Goal: Find contact information

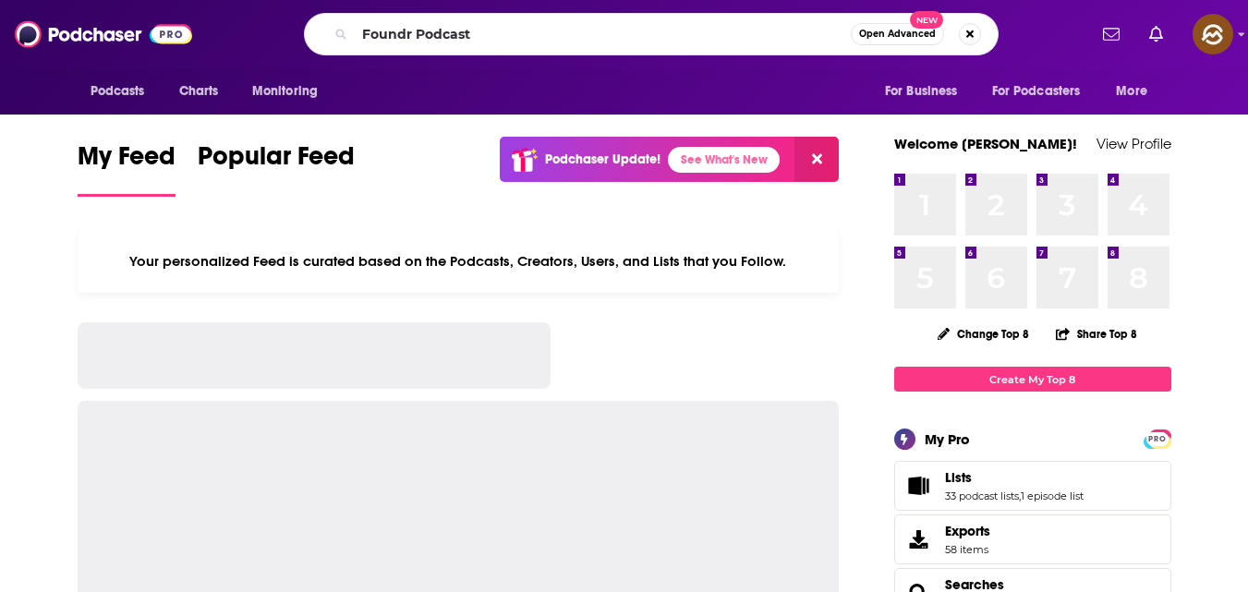
type input "Foundr Podcast"
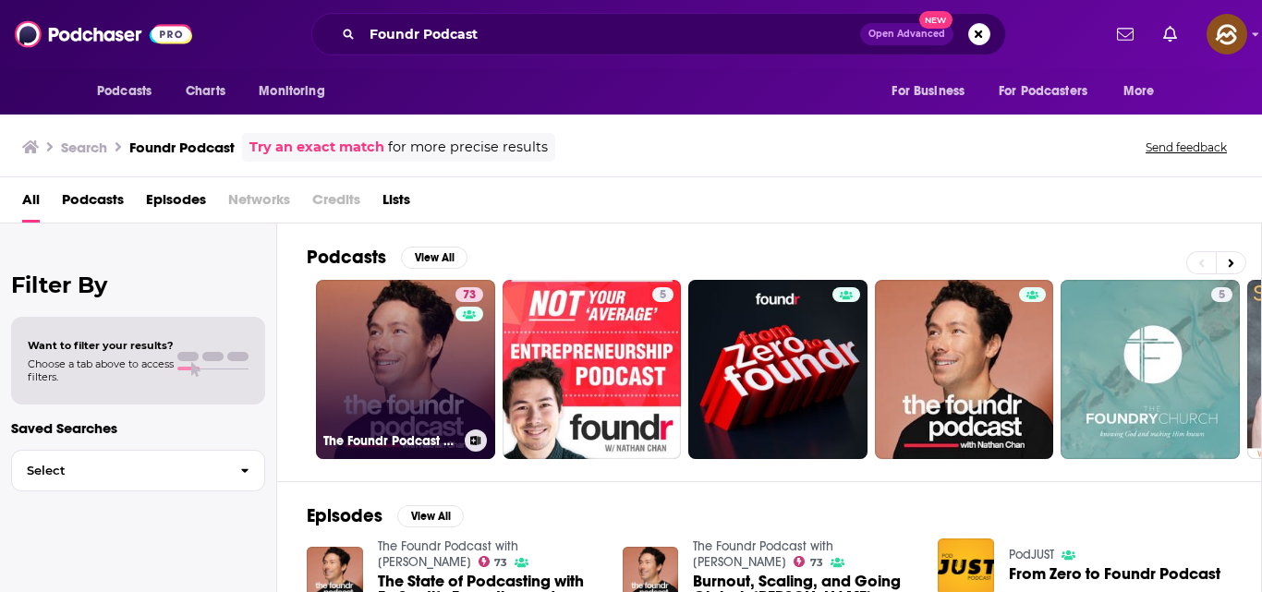
click at [390, 344] on link "73 The Foundr Podcast with [PERSON_NAME]" at bounding box center [405, 369] width 179 height 179
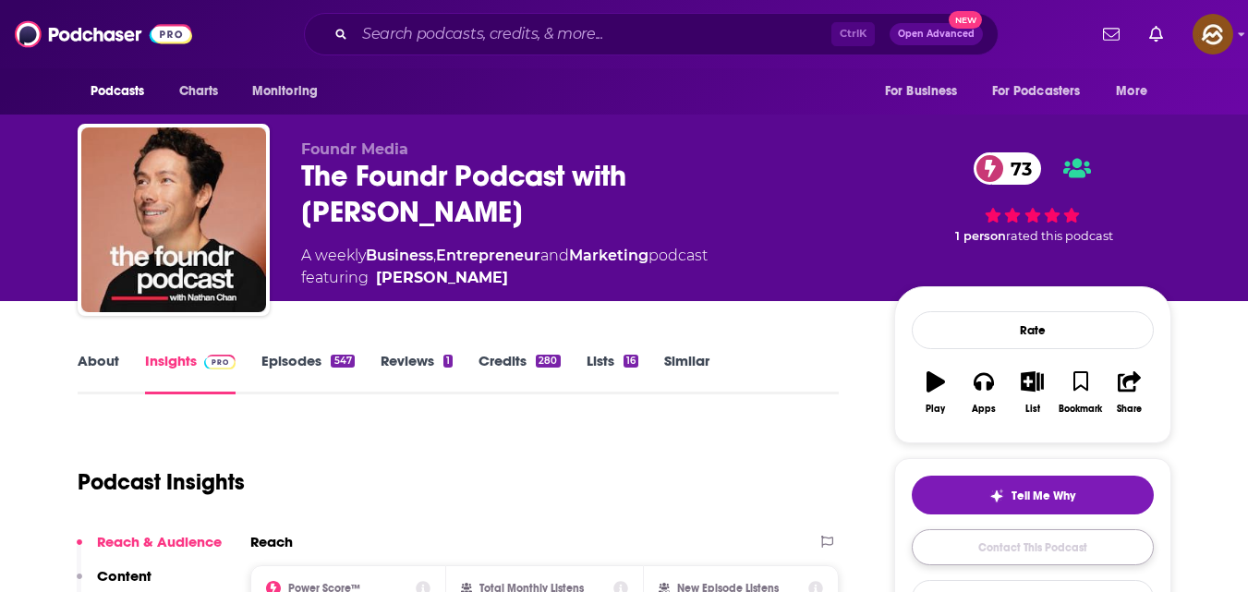
click at [1045, 540] on link "Contact This Podcast" at bounding box center [1033, 547] width 242 height 36
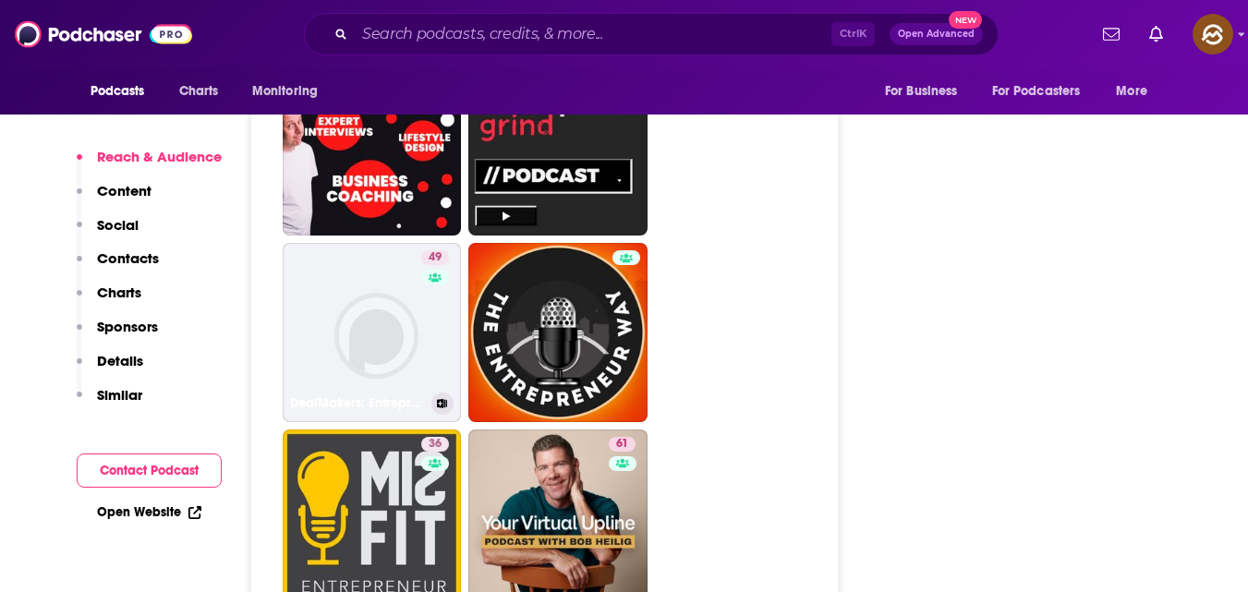
scroll to position [5467, 0]
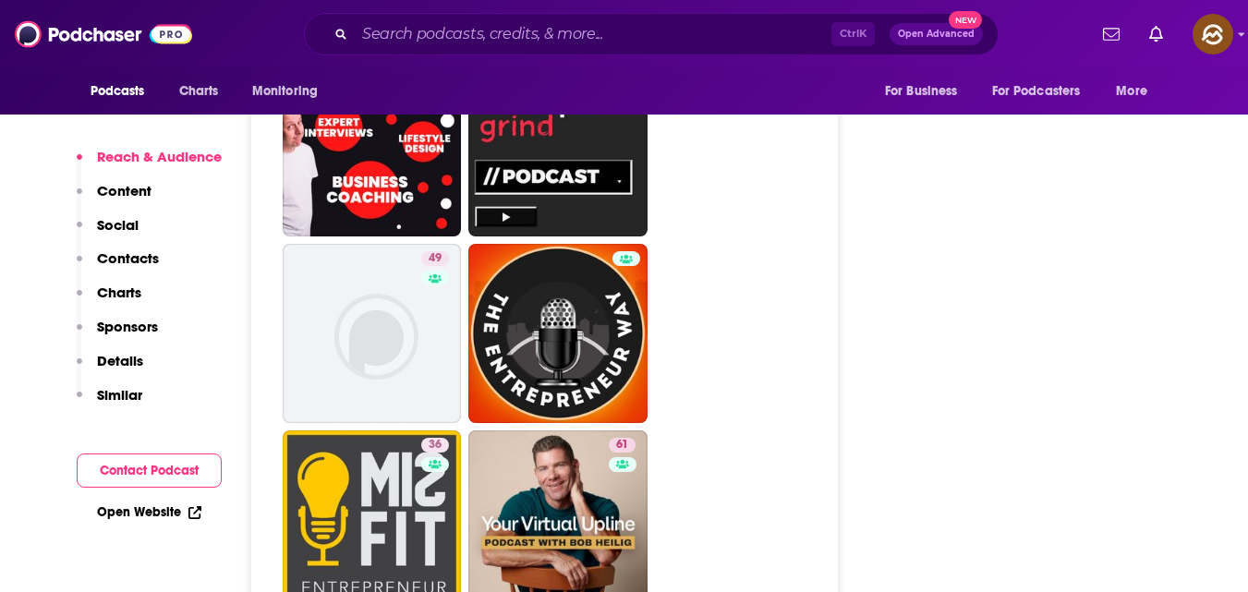
click at [137, 258] on p "Contacts" at bounding box center [128, 258] width 62 height 18
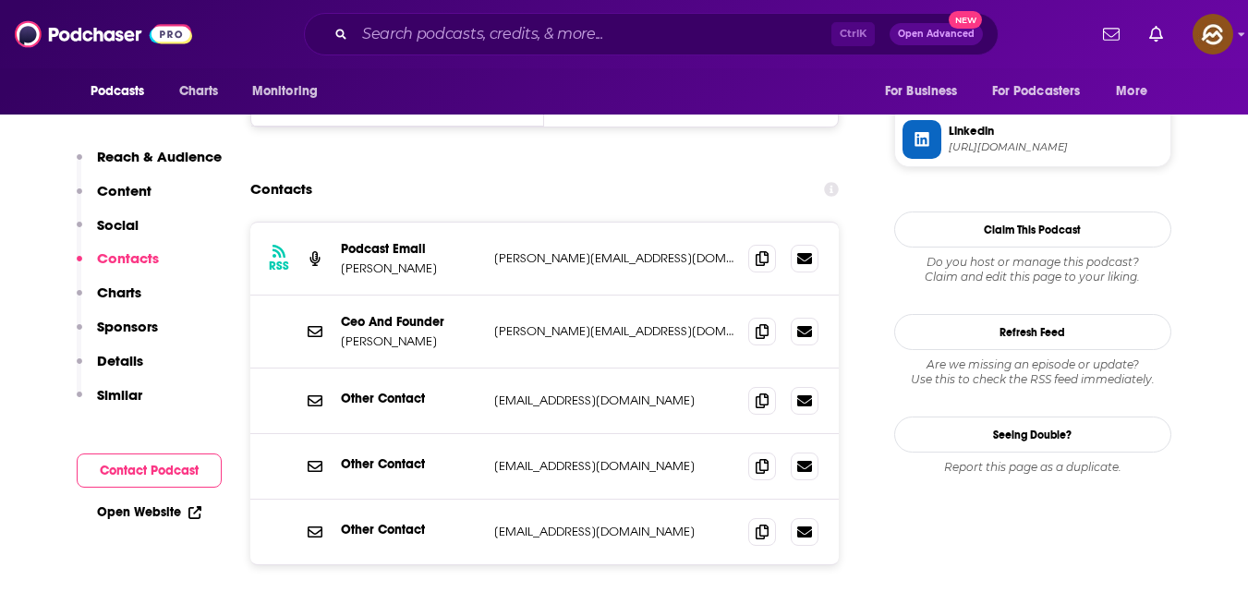
scroll to position [1782, 0]
drag, startPoint x: 338, startPoint y: 174, endPoint x: 427, endPoint y: 172, distance: 88.7
click at [427, 224] on div "RSS Podcast Email Nathan Chan nathan@foundrmag.com nathan@foundrmag.com" at bounding box center [544, 260] width 589 height 73
copy p "Nathan Chan"
click at [765, 251] on icon at bounding box center [762, 258] width 13 height 15
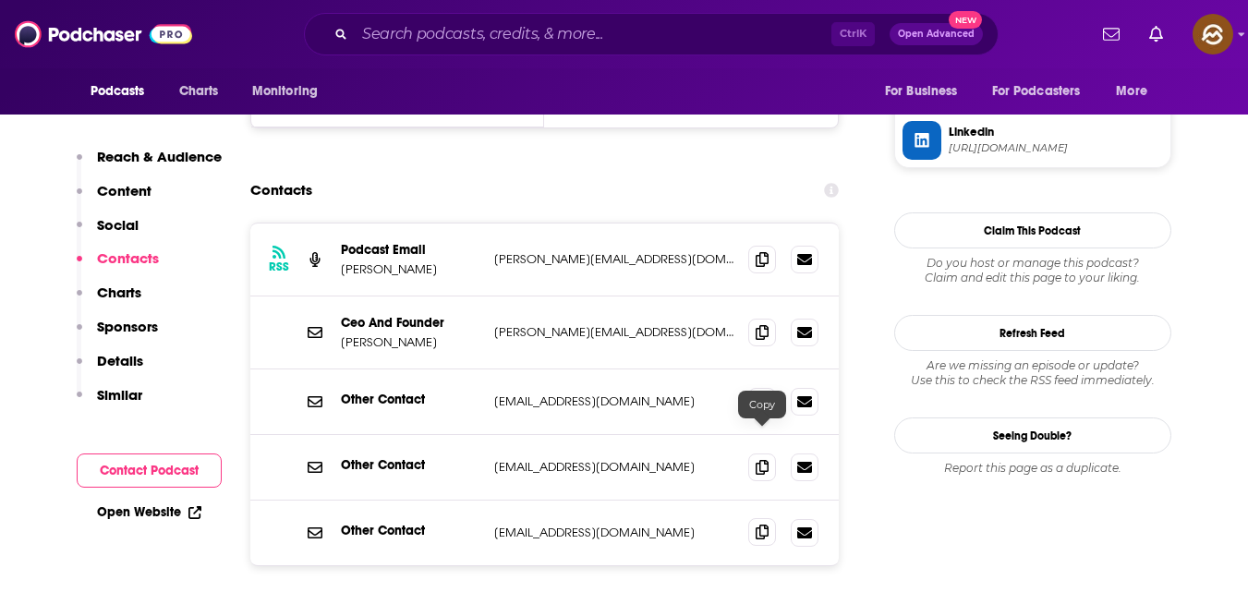
click at [769, 525] on icon at bounding box center [762, 532] width 13 height 15
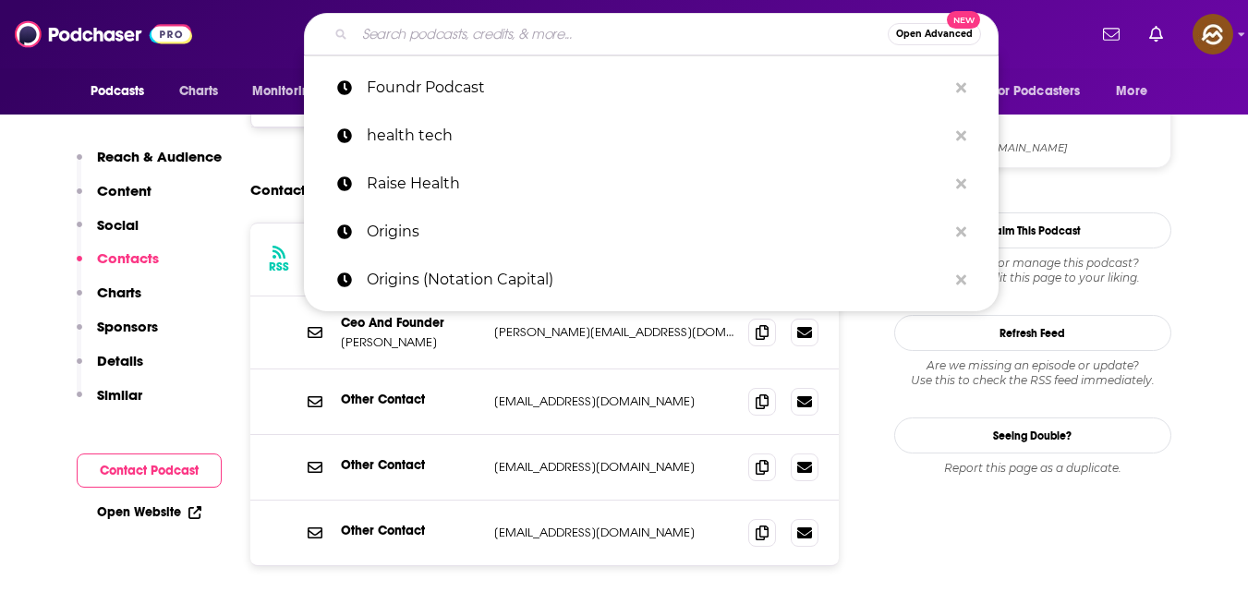
click at [653, 24] on input "Search podcasts, credits, & more..." at bounding box center [621, 34] width 533 height 30
paste input "Revenue Vitals (Chris Walker)"
type input "Revenue Vitals (Chris Walker)"
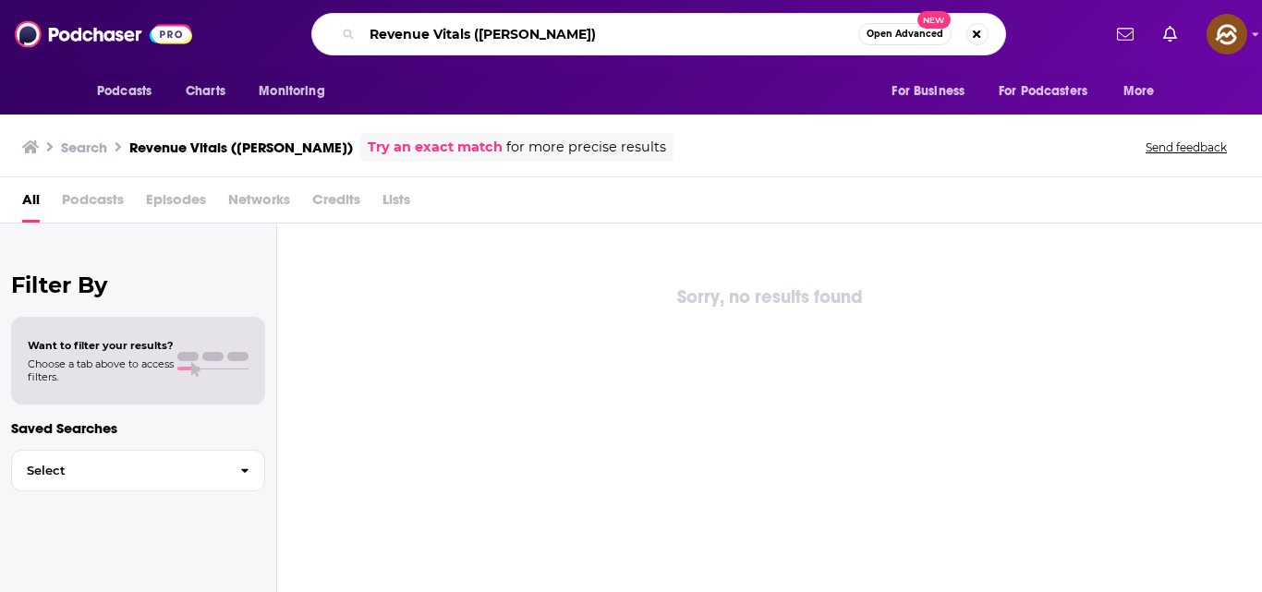
click at [678, 42] on input "Revenue Vitals (Chris Walker)" at bounding box center [610, 34] width 496 height 30
type input "R"
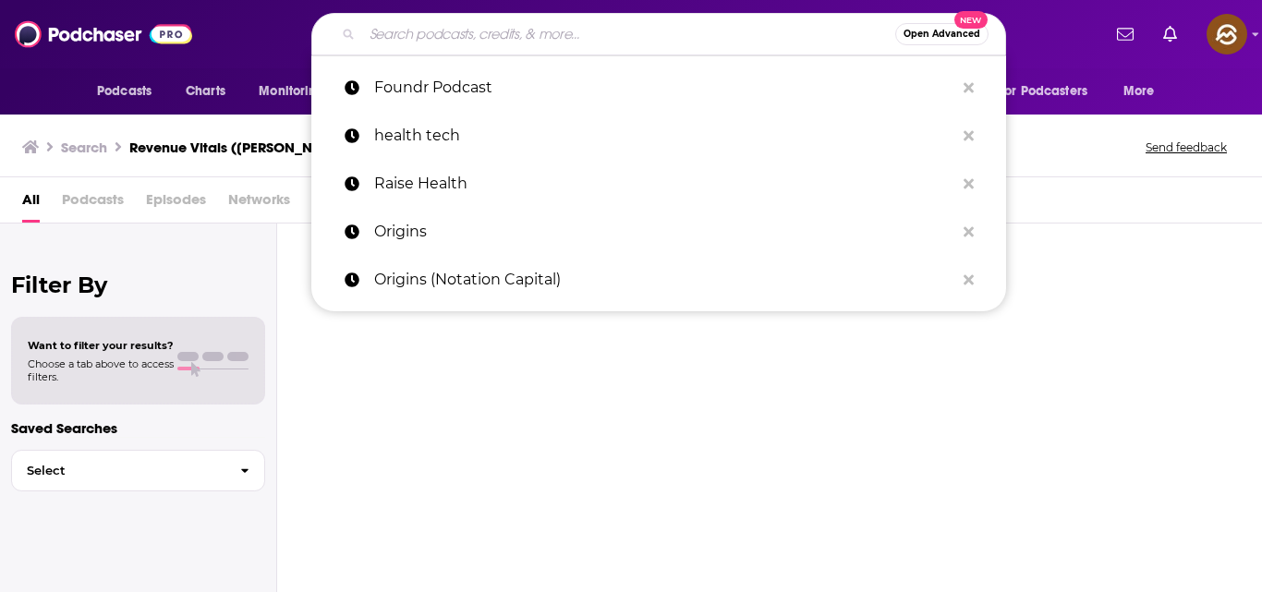
paste input "How to Make Fractional Leadership Work (HBR On Leadership)"
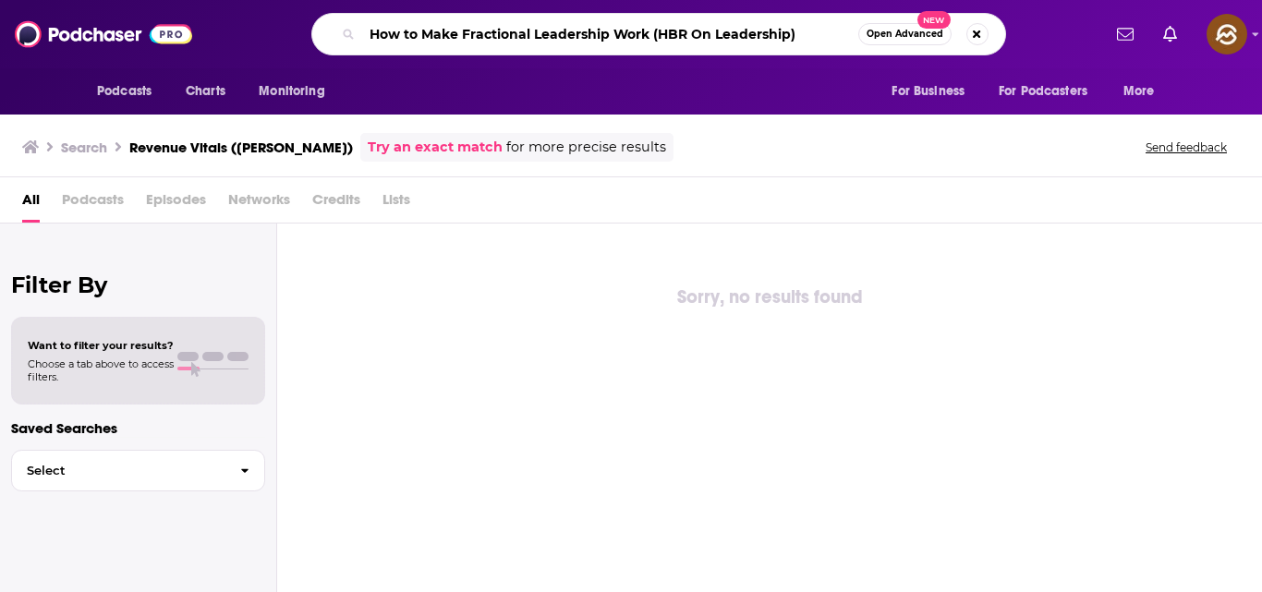
click at [678, 42] on input "How to Make Fractional Leadership Work (HBR On Leadership)" at bounding box center [610, 34] width 496 height 30
type input "How to Make Fractional Leadership Work (HBR On Leadership)"
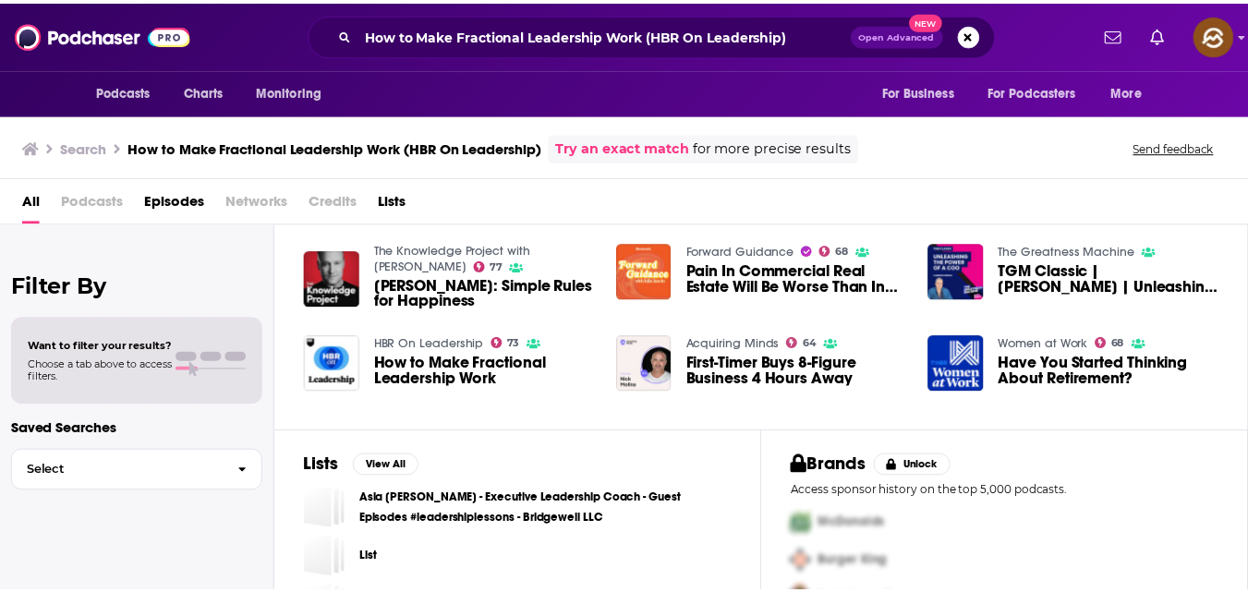
scroll to position [128, 0]
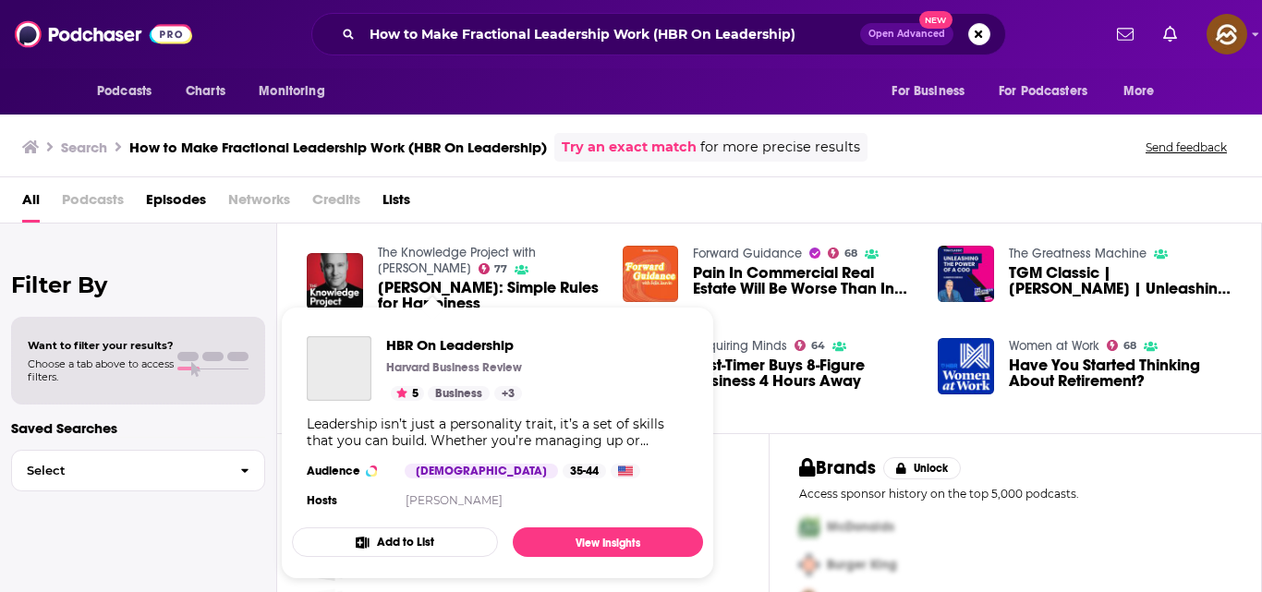
click at [439, 351] on div "Podcasts Charts Monitoring How to Make Fractional Leadership Work (HBR On Leade…" at bounding box center [631, 296] width 1262 height 592
click at [464, 355] on div "HBR On Leadership Harvard Business Review 5 Business + 3" at bounding box center [454, 368] width 136 height 65
click at [480, 341] on span "HBR On Leadership" at bounding box center [516, 345] width 260 height 18
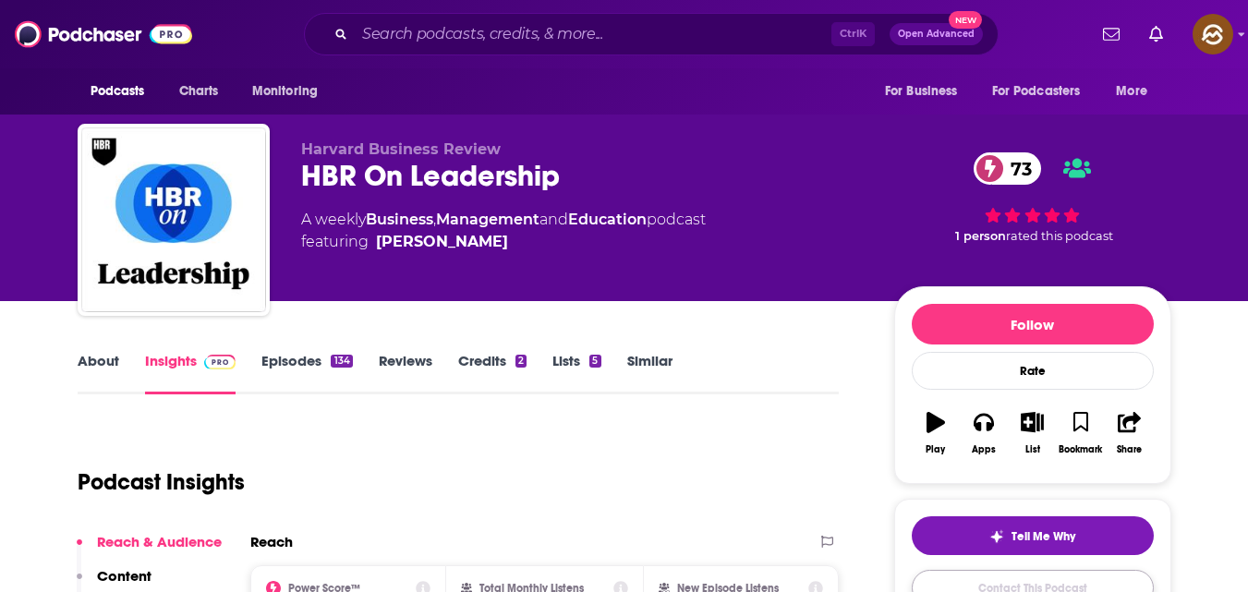
click at [1066, 585] on link "Contact This Podcast" at bounding box center [1033, 588] width 242 height 36
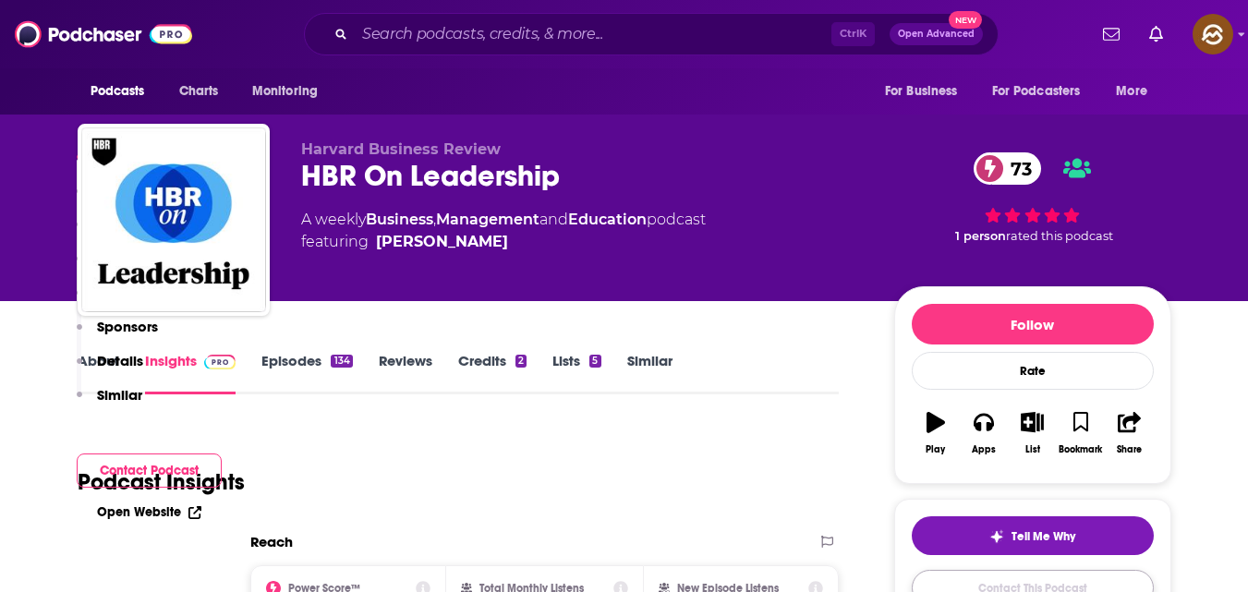
scroll to position [1742, 0]
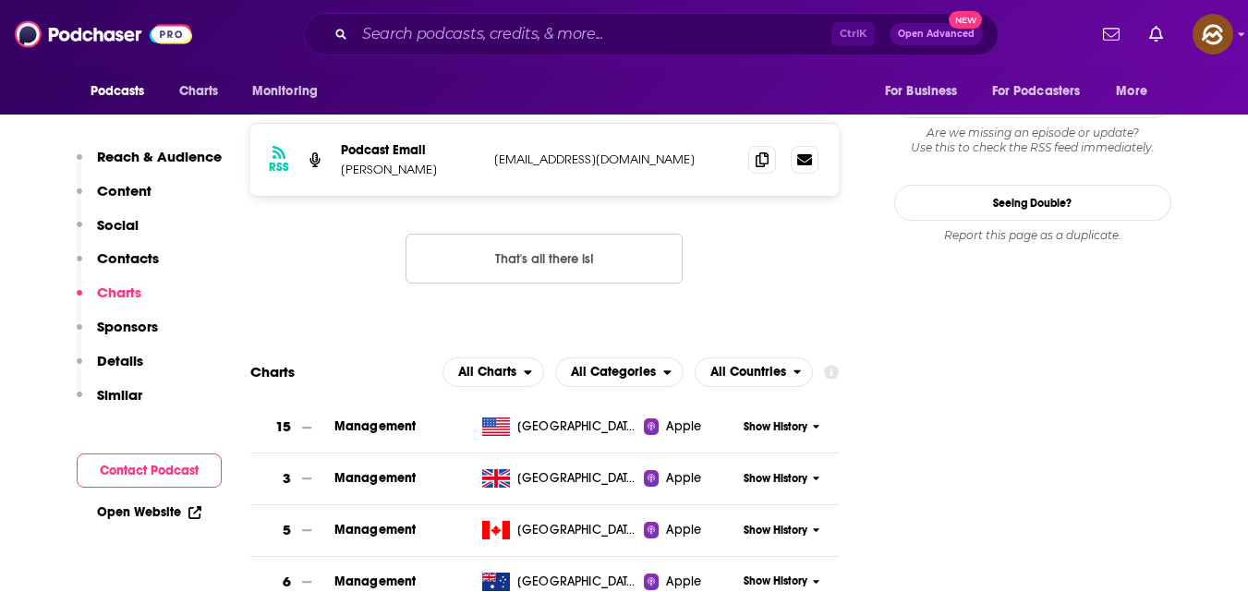
click at [139, 253] on p "Contacts" at bounding box center [128, 258] width 62 height 18
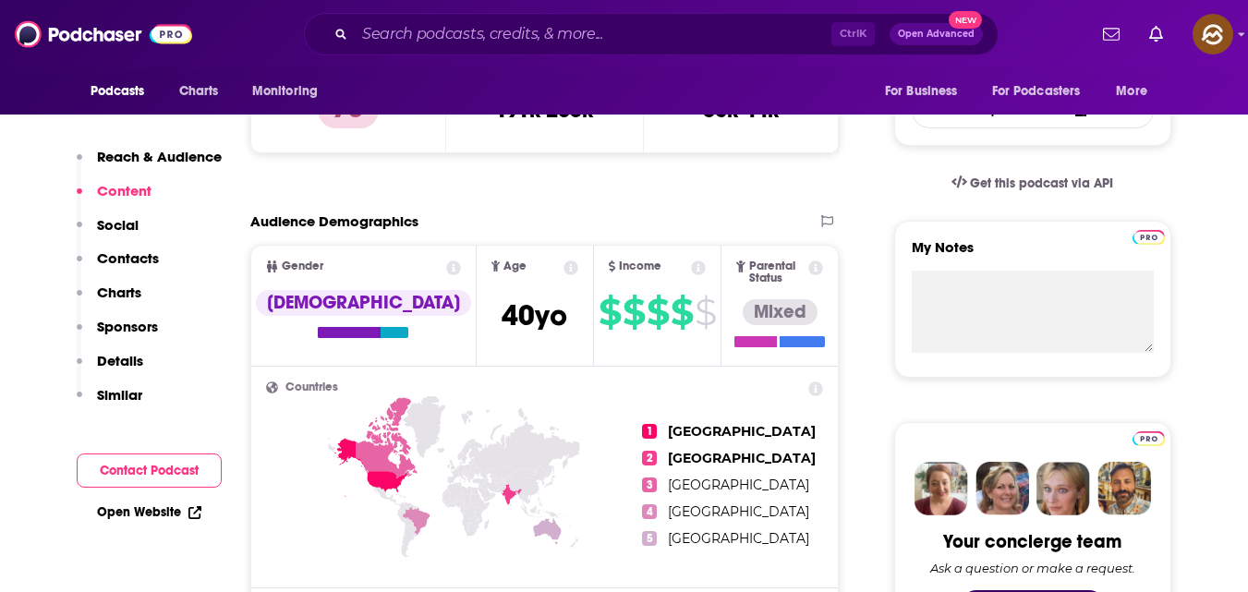
scroll to position [0, 0]
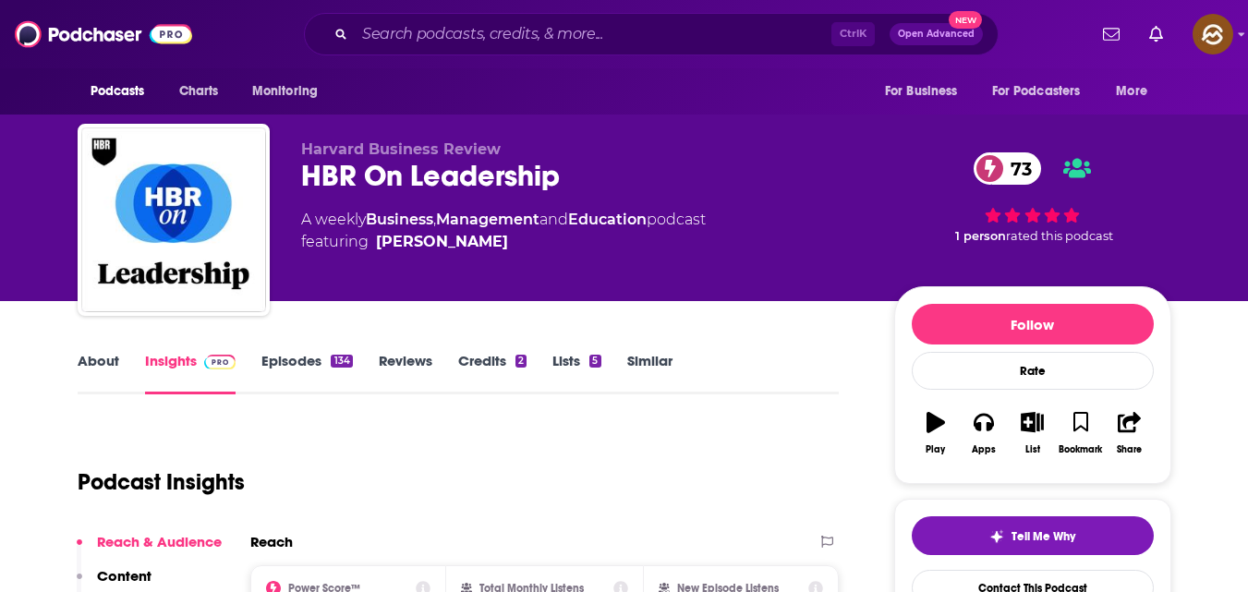
click at [81, 368] on link "About" at bounding box center [99, 373] width 42 height 42
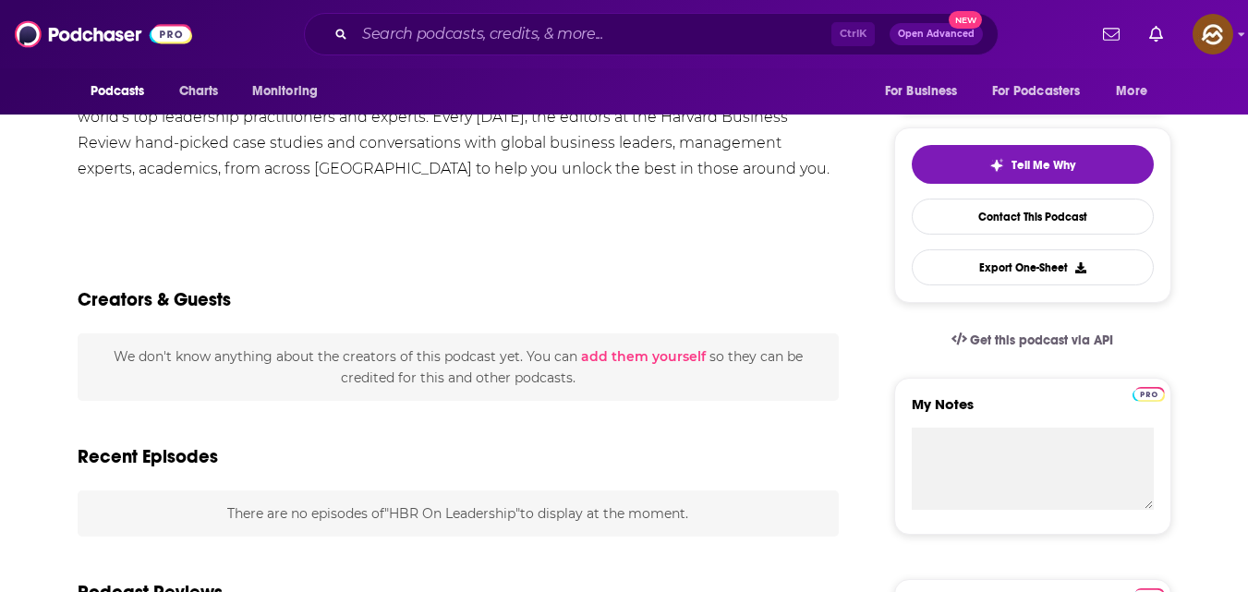
scroll to position [299, 0]
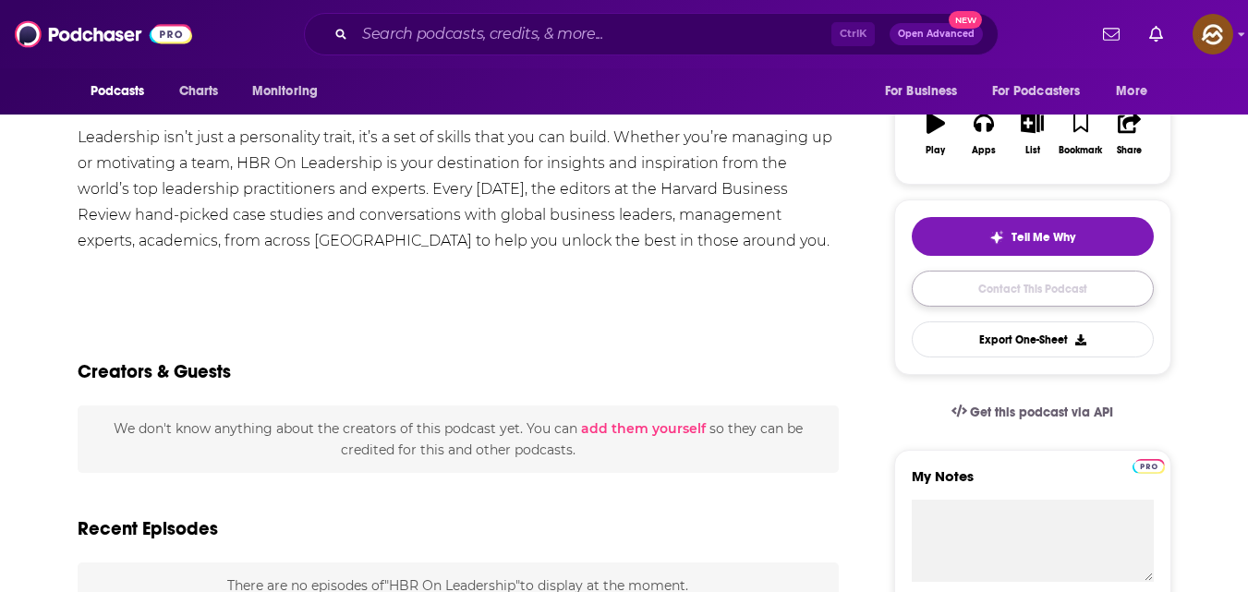
click at [1038, 291] on link "Contact This Podcast" at bounding box center [1033, 289] width 242 height 36
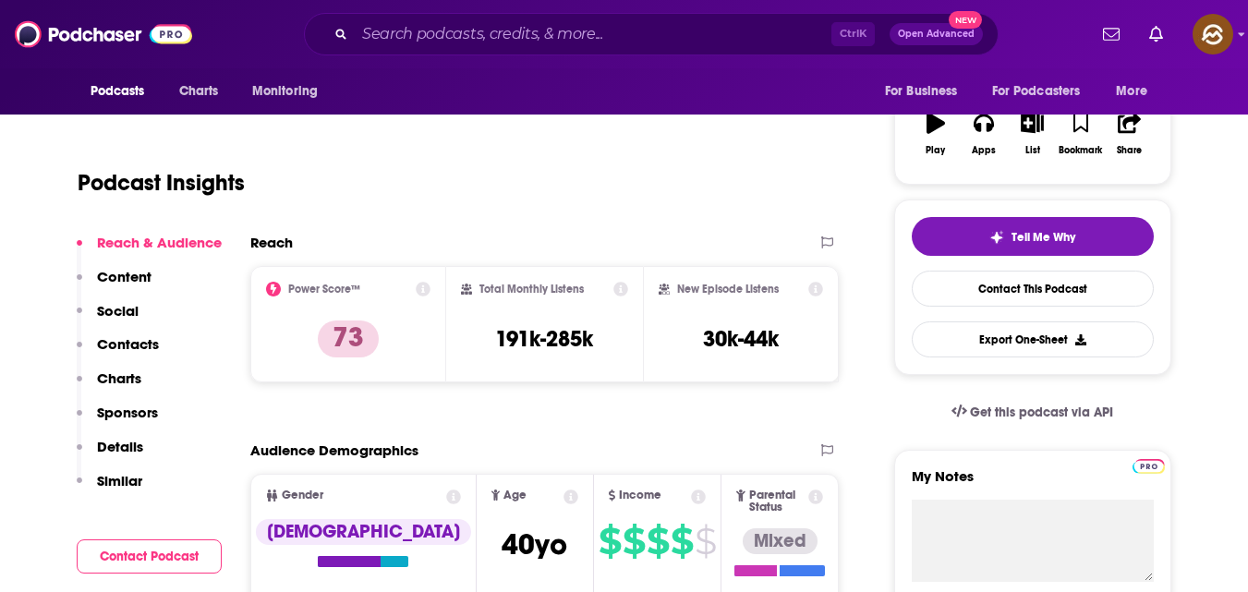
scroll to position [1742, 0]
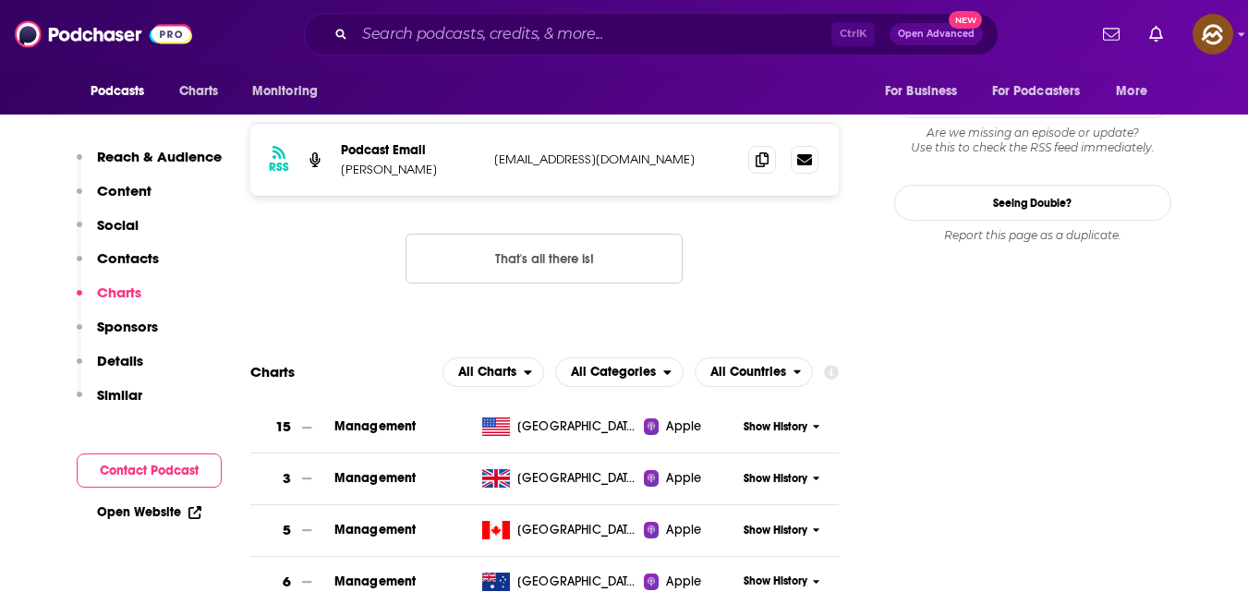
click at [133, 256] on p "Contacts" at bounding box center [128, 258] width 62 height 18
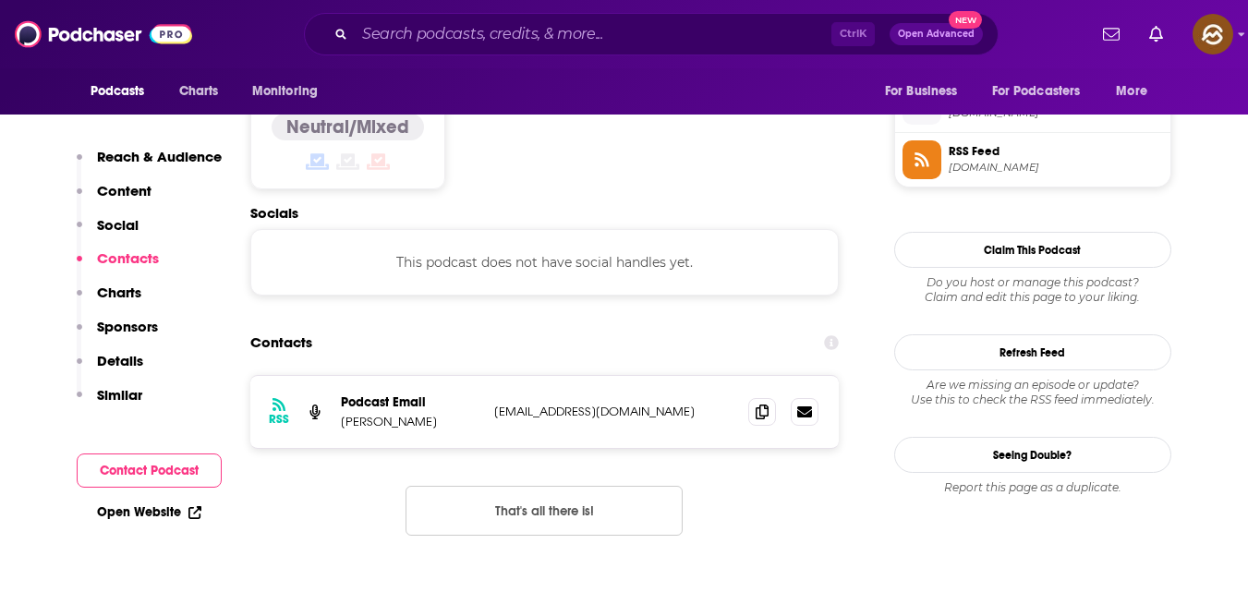
scroll to position [1485, 0]
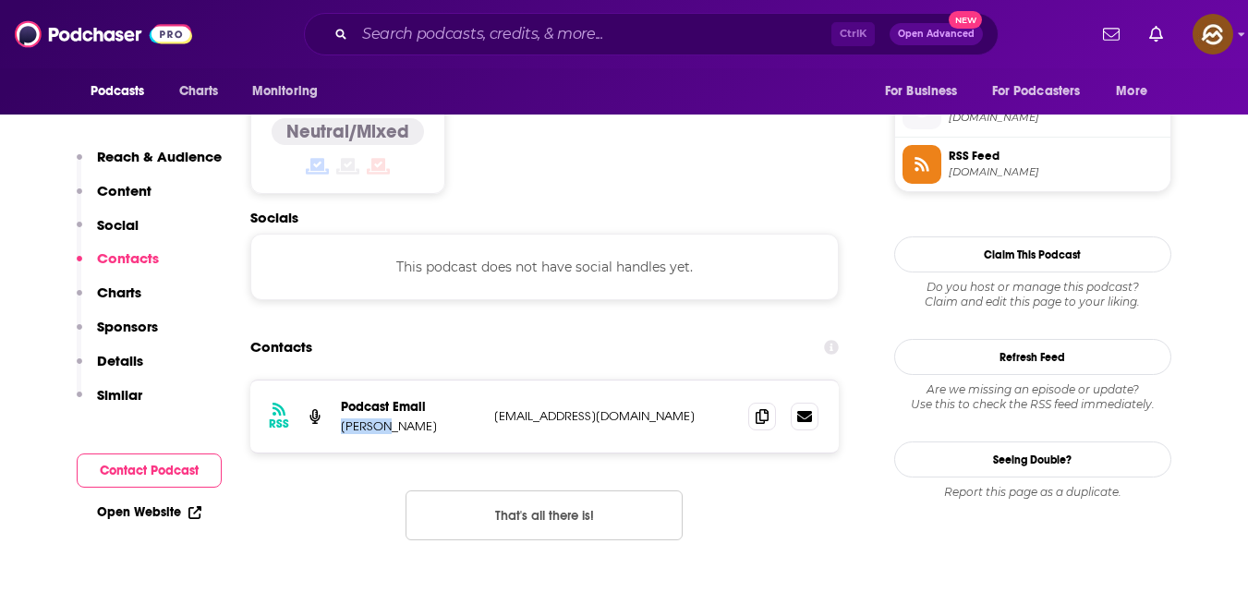
drag, startPoint x: 336, startPoint y: 354, endPoint x: 397, endPoint y: 355, distance: 61.0
click at [397, 381] on div "RSS Podcast Email Ian Fox ideacast@hbr.org ideacast@hbr.org" at bounding box center [544, 417] width 589 height 72
copy p "Ian Fox"
click at [760, 408] on icon at bounding box center [762, 415] width 13 height 15
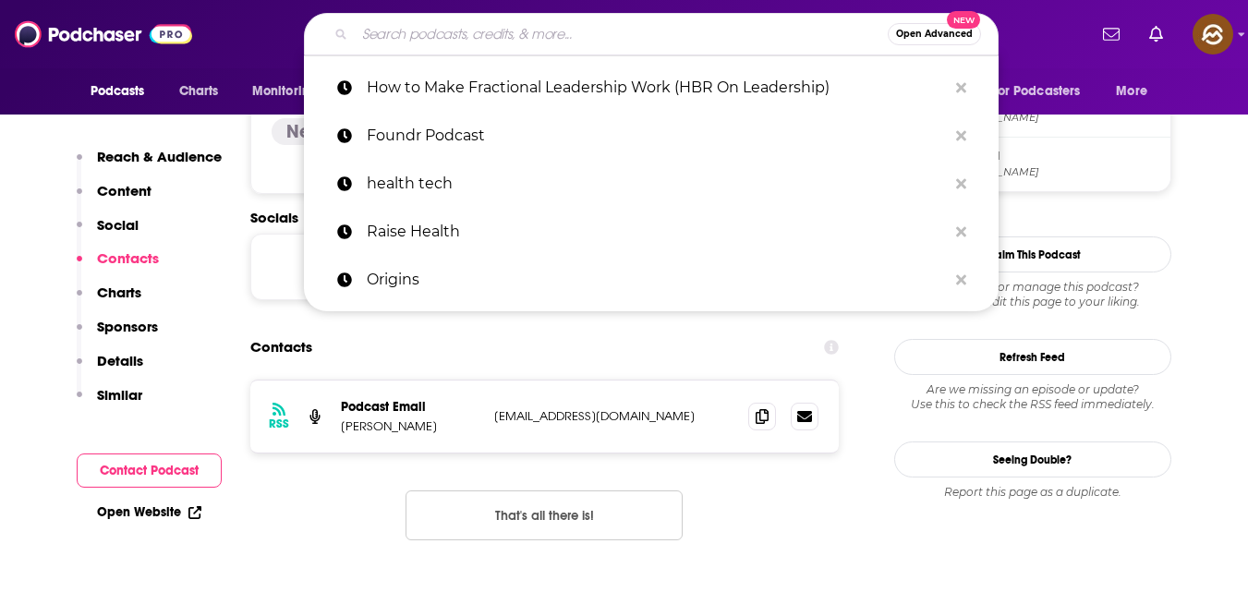
click at [628, 31] on input "Search podcasts, credits, & more..." at bounding box center [621, 34] width 533 height 30
paste input "Are Fractional Leaders the Solution to Your Staffing Issues?"
type input "Are Fractional Leaders the Solution to Your Staffing Issues?"
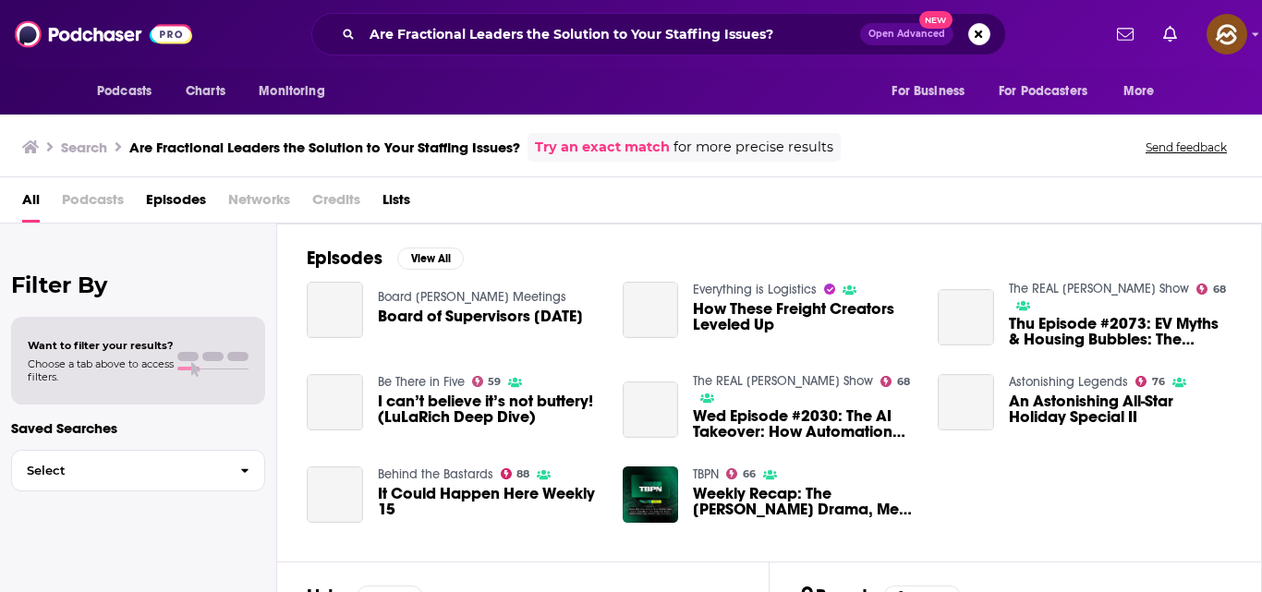
click at [434, 544] on div "Episodes View All Board Chambers Meetings Board of Supervisors 6/4/25 Everythin…" at bounding box center [769, 393] width 985 height 338
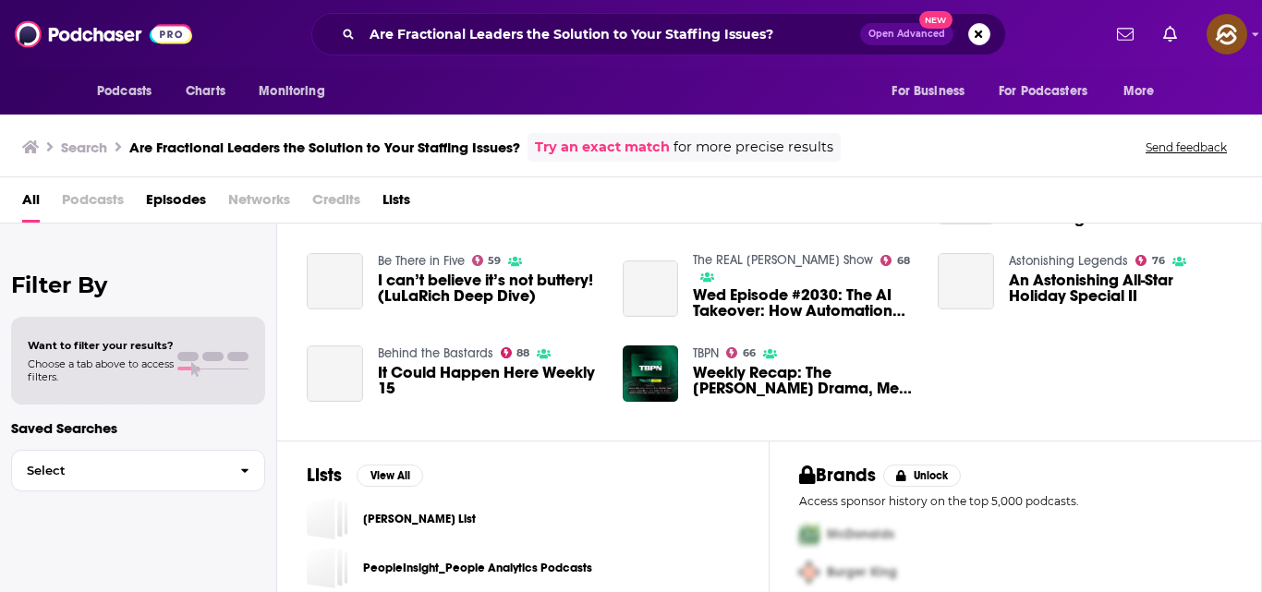
scroll to position [188, 0]
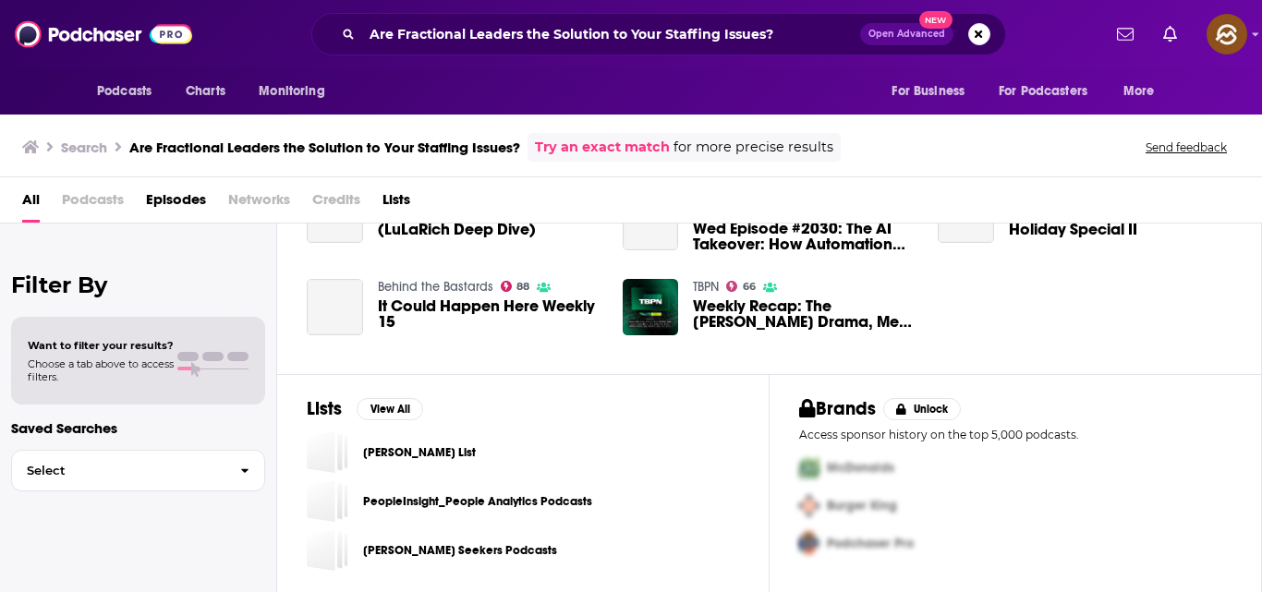
click at [277, 415] on div "Lists View All Marcus Lohrmann_Religion_Total List PeopleInsight_People Analyti…" at bounding box center [523, 484] width 492 height 220
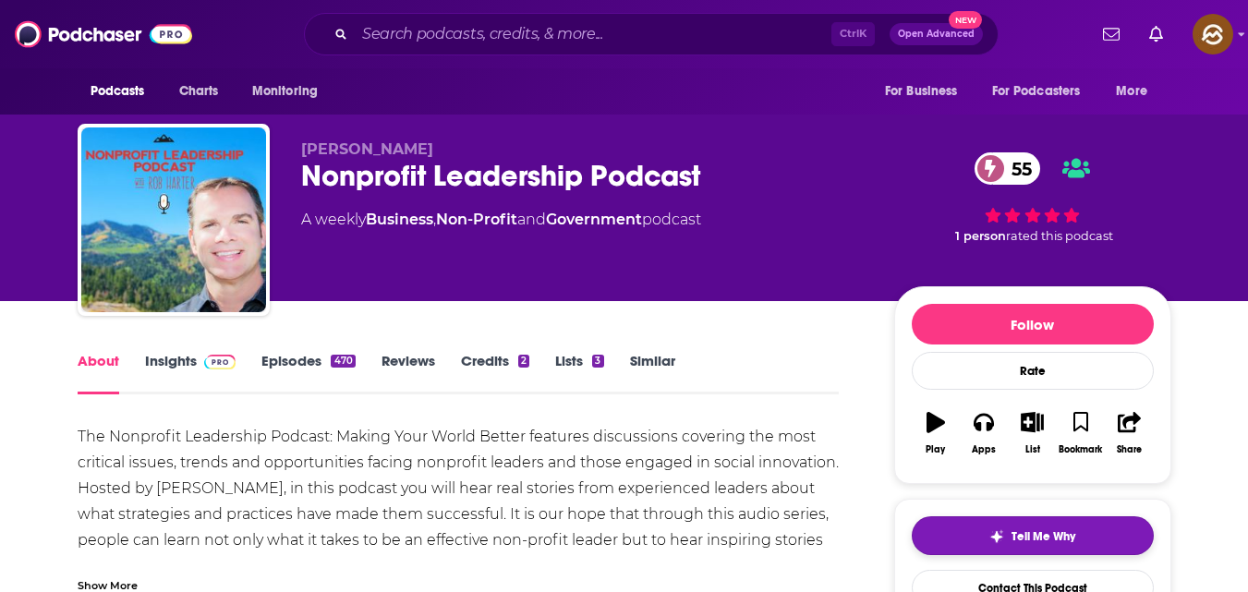
click at [997, 541] on img "button" at bounding box center [996, 536] width 15 height 15
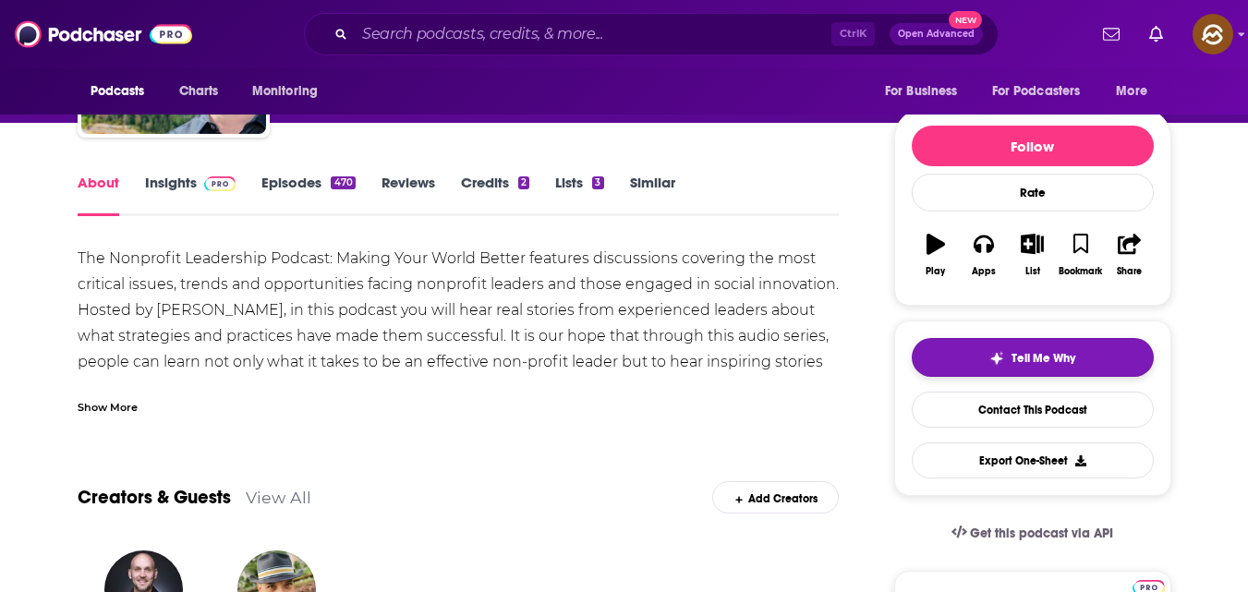
scroll to position [182, 0]
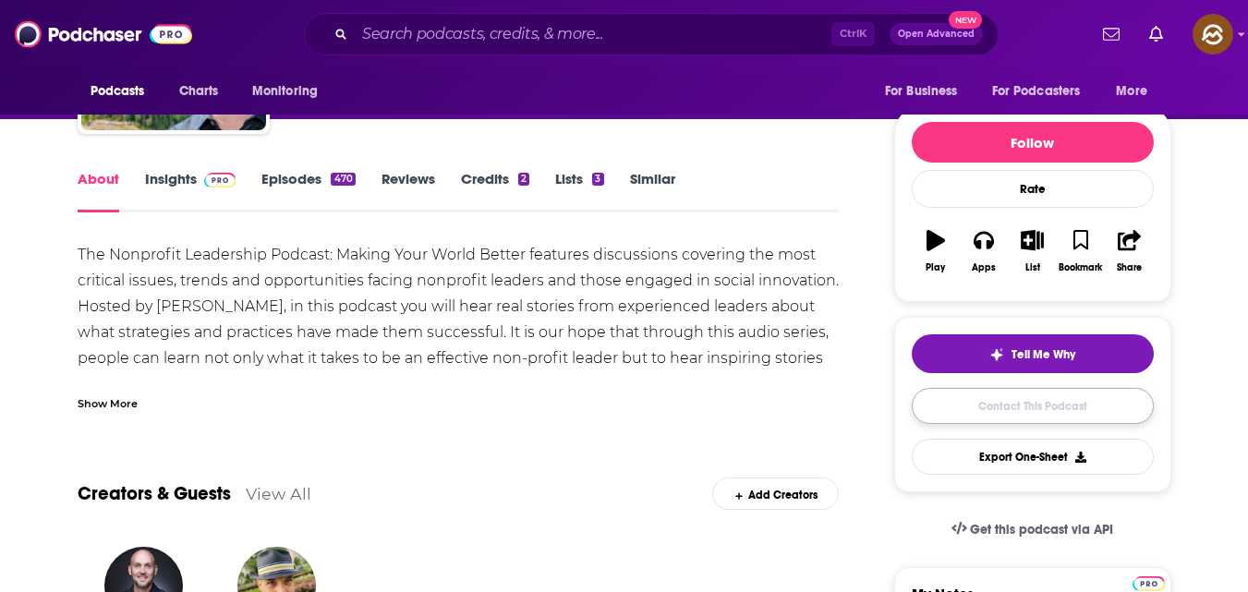
click at [1047, 414] on link "Contact This Podcast" at bounding box center [1033, 406] width 242 height 36
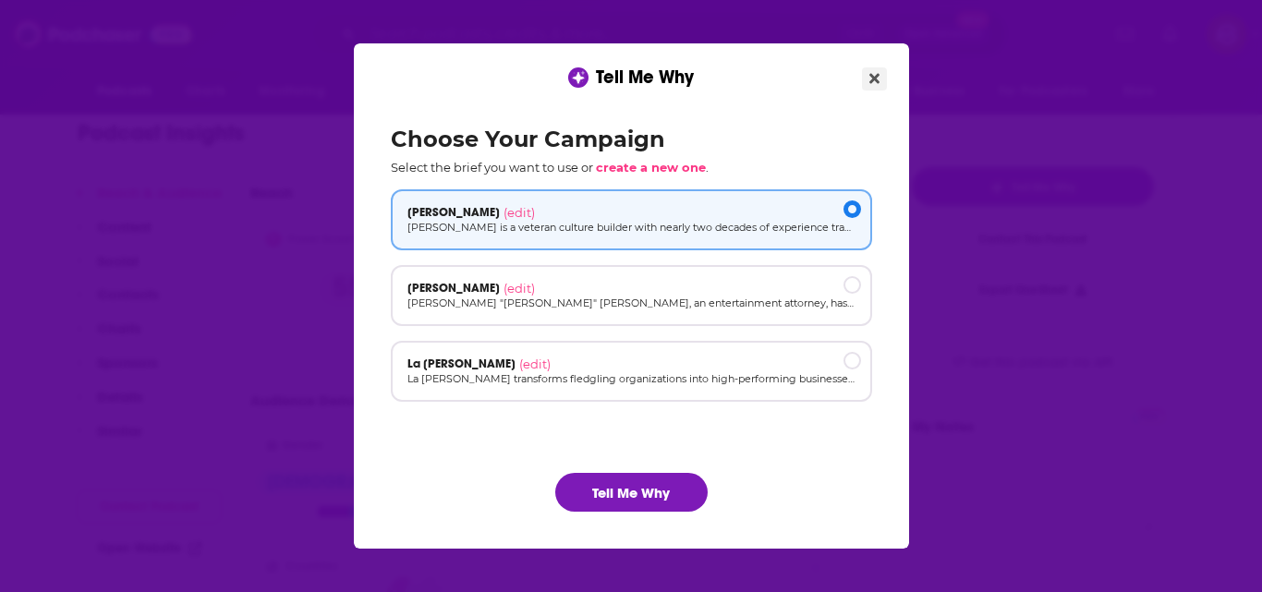
click at [877, 75] on icon "Close" at bounding box center [874, 79] width 10 height 10
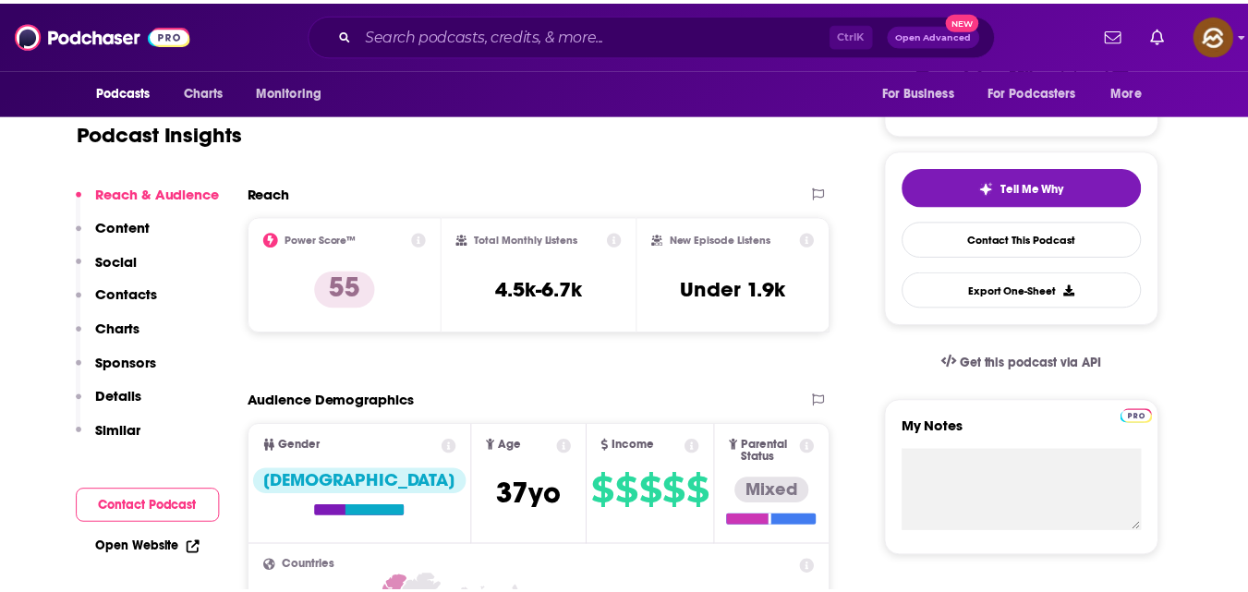
scroll to position [349, 0]
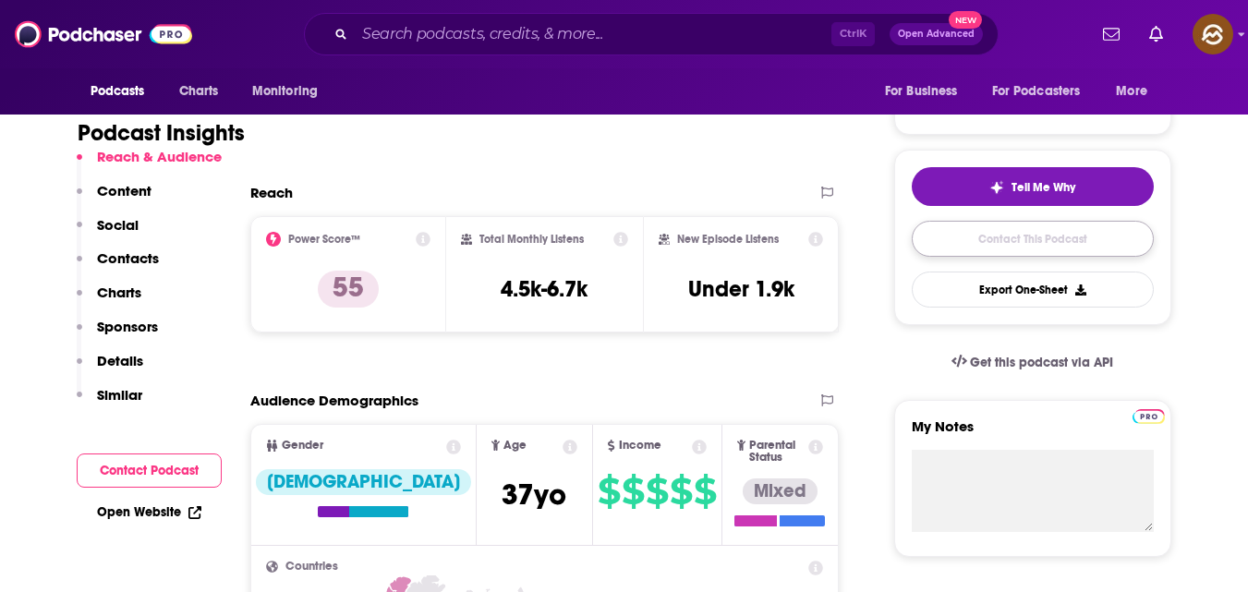
click at [1010, 240] on link "Contact This Podcast" at bounding box center [1033, 239] width 242 height 36
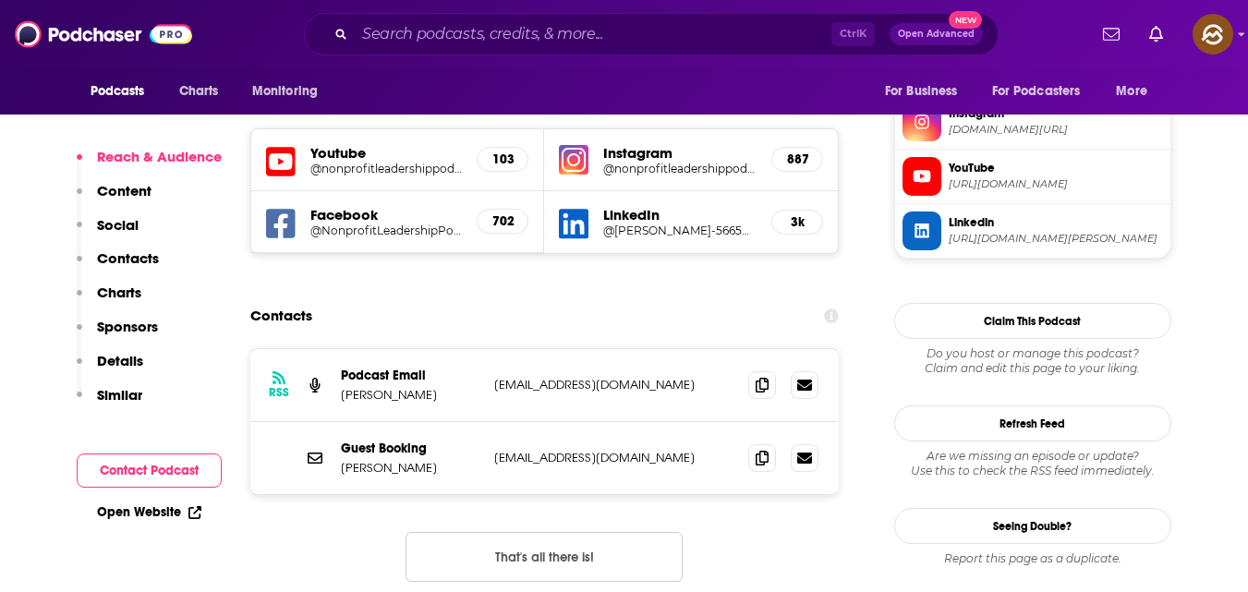
scroll to position [1635, 0]
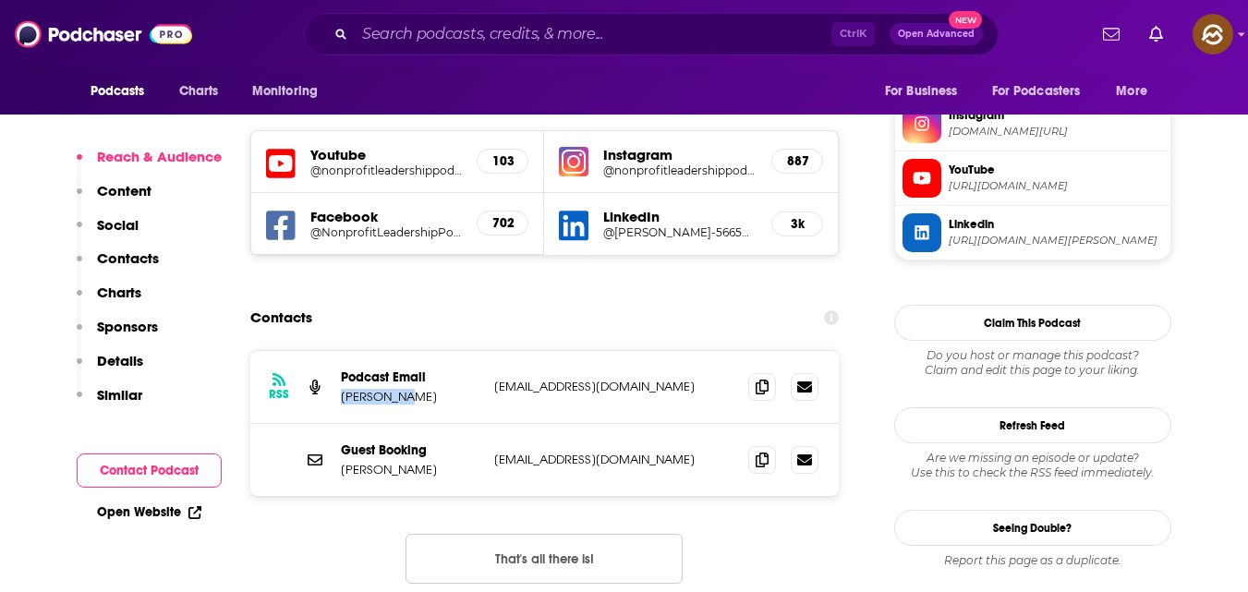
drag, startPoint x: 336, startPoint y: 298, endPoint x: 422, endPoint y: 300, distance: 85.9
click at [422, 351] on div "RSS Podcast Email [PERSON_NAME] [EMAIL_ADDRESS][DOMAIN_NAME] [EMAIL_ADDRESS][DO…" at bounding box center [544, 387] width 589 height 73
copy p "[PERSON_NAME]"
click at [422, 389] on p "[PERSON_NAME]" at bounding box center [410, 397] width 139 height 16
click at [762, 372] on span at bounding box center [762, 386] width 28 height 28
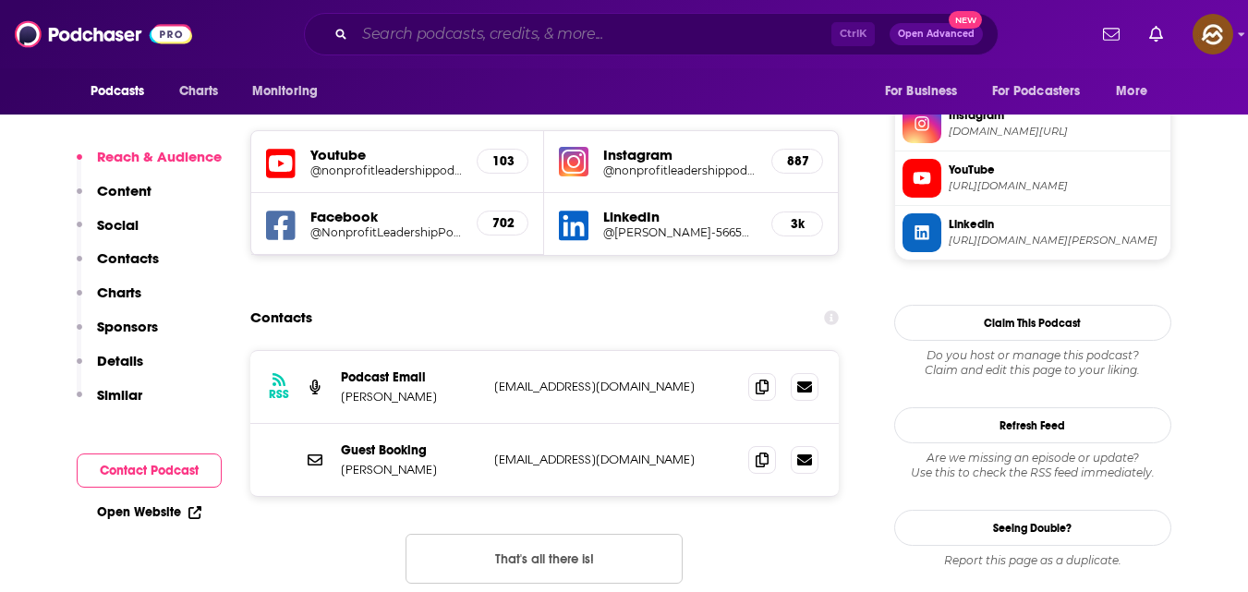
click at [539, 46] on input "Search podcasts, credits, & more..." at bounding box center [593, 34] width 477 height 30
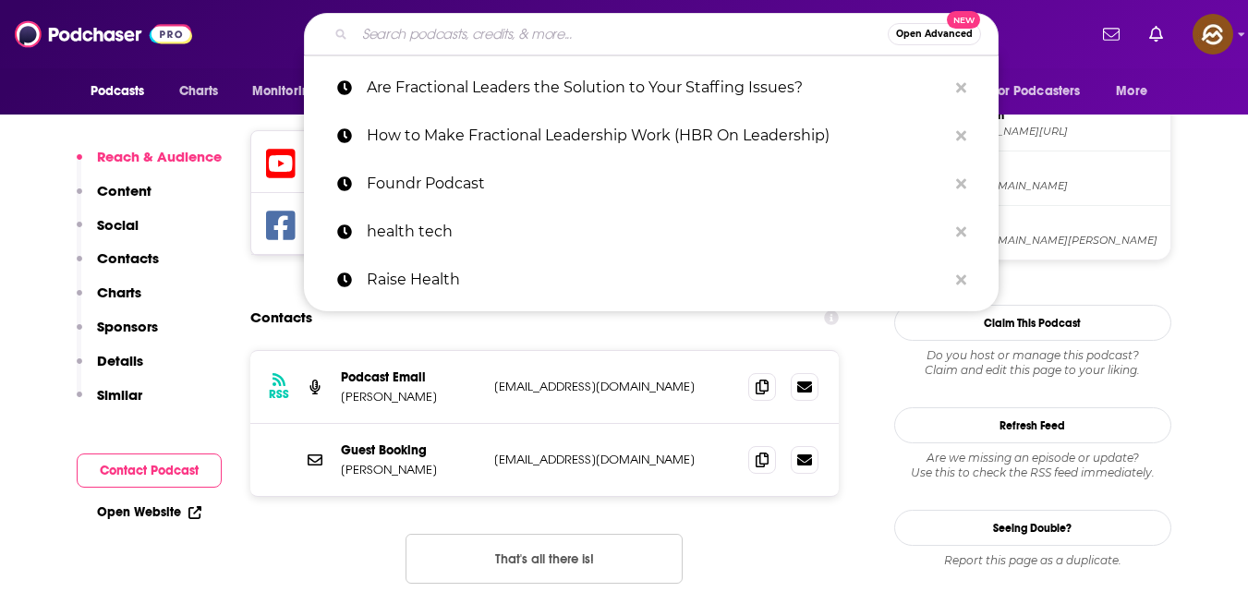
paste input "Scaling Up: Lessons from the world’s best CEOs and Founders"
type input "Scaling Up: Lessons from the world’s best CEOs and Founders"
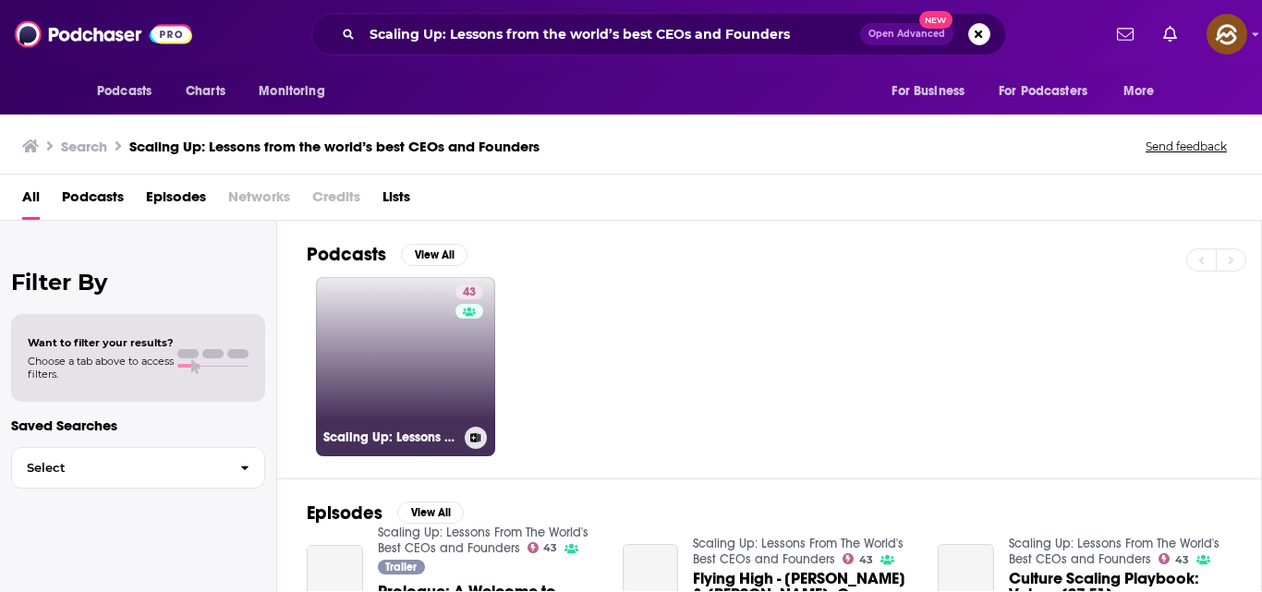
click at [402, 296] on link "43 Scaling Up: Lessons From The World's Best CEOs and Founders" at bounding box center [405, 366] width 179 height 179
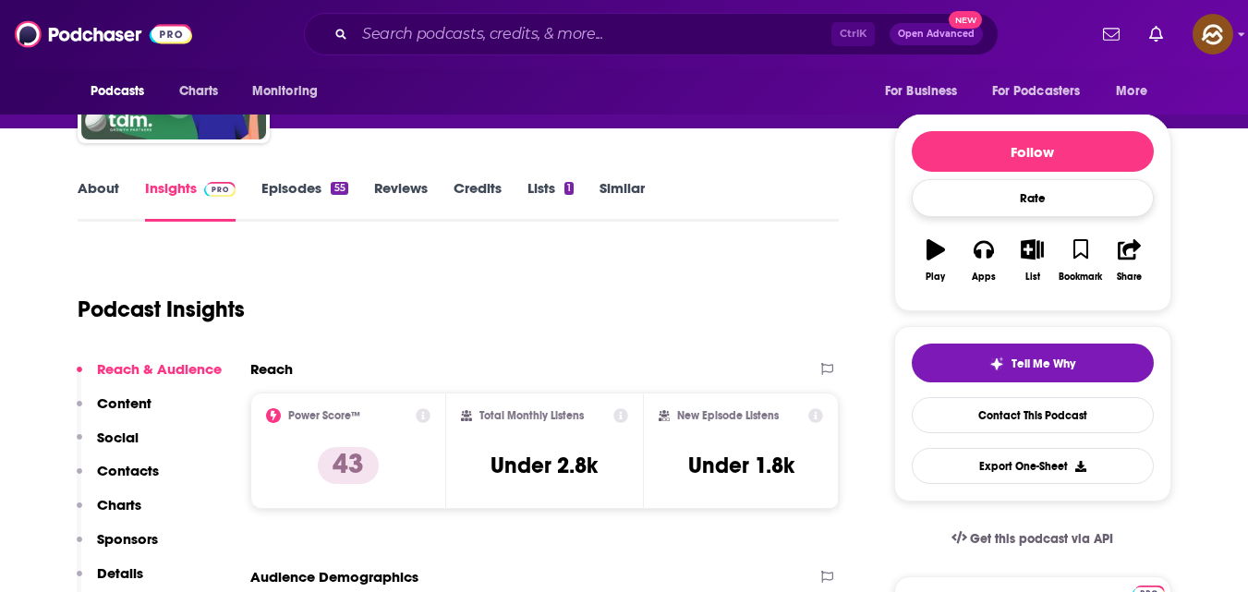
scroll to position [179, 0]
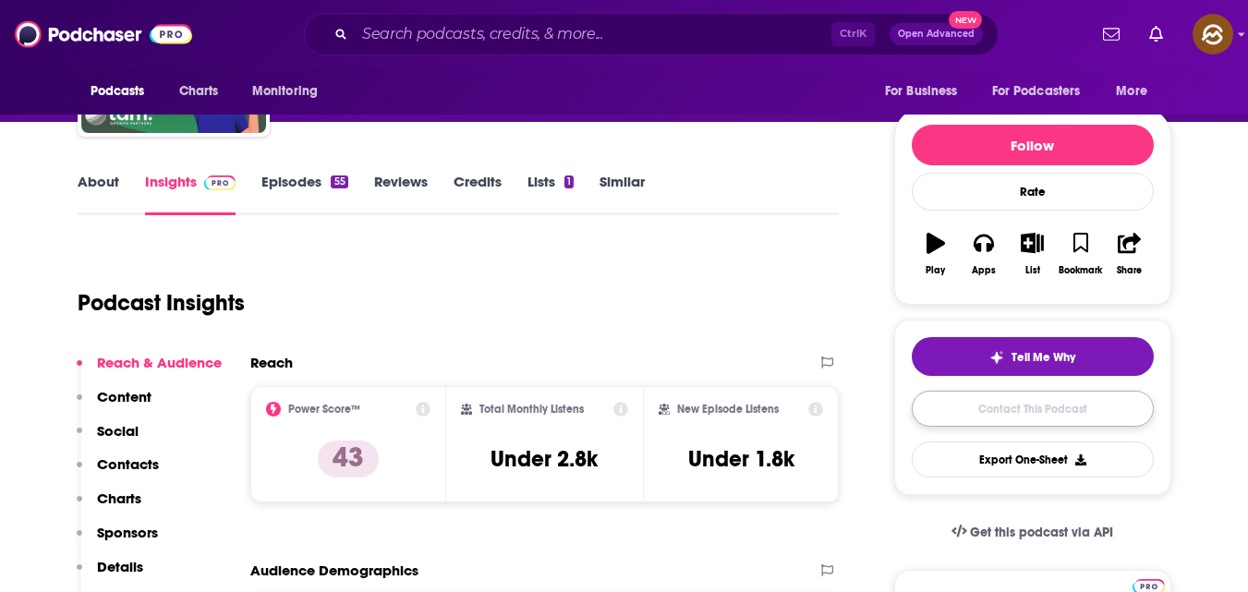
click at [985, 405] on link "Contact This Podcast" at bounding box center [1033, 409] width 242 height 36
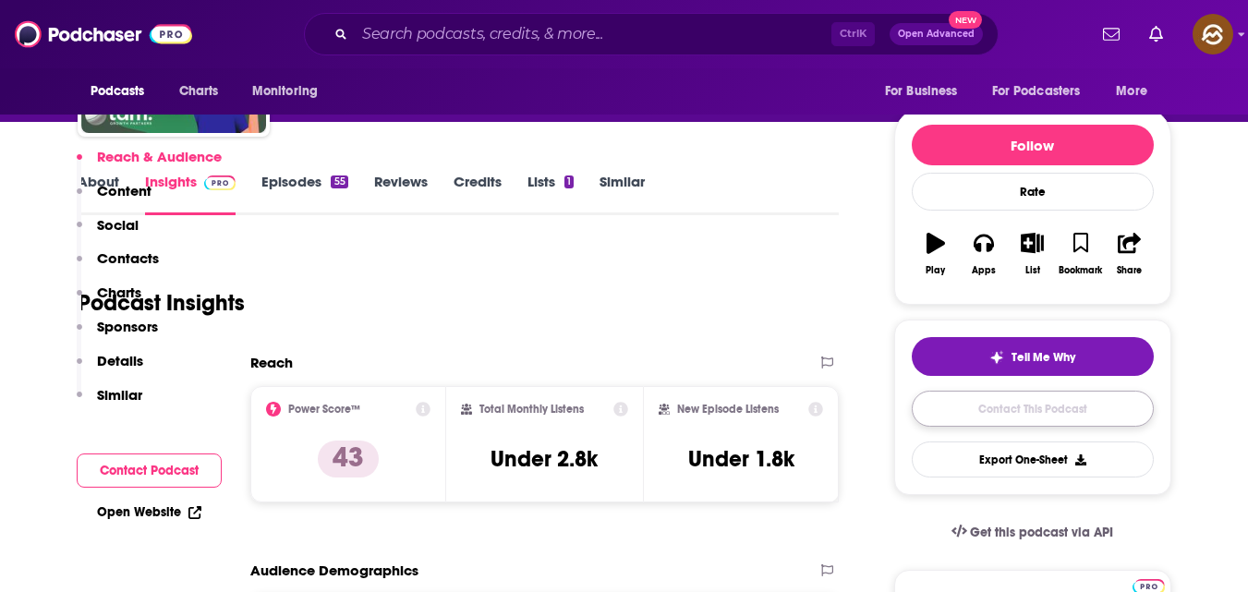
scroll to position [1778, 0]
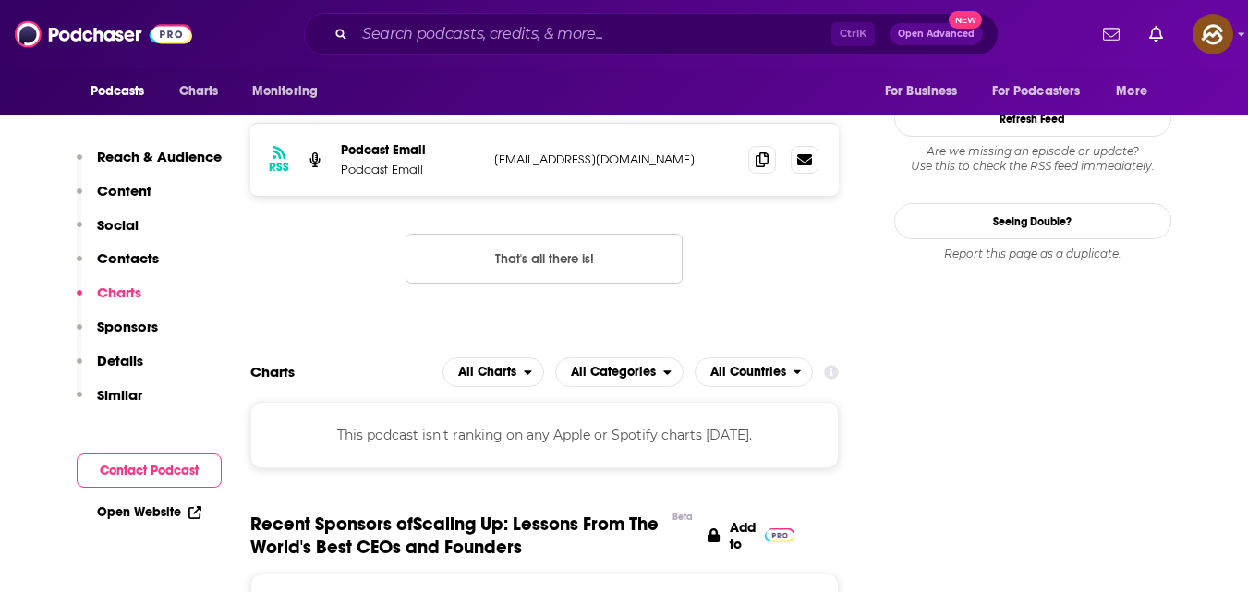
click at [130, 260] on p "Contacts" at bounding box center [128, 258] width 62 height 18
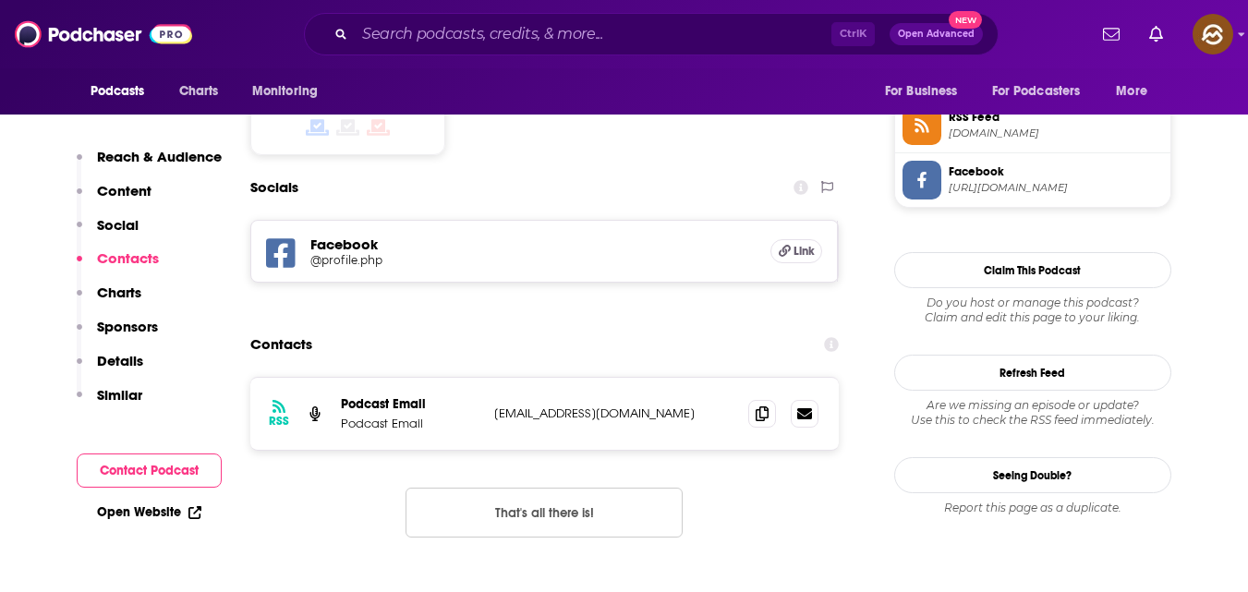
scroll to position [1521, 0]
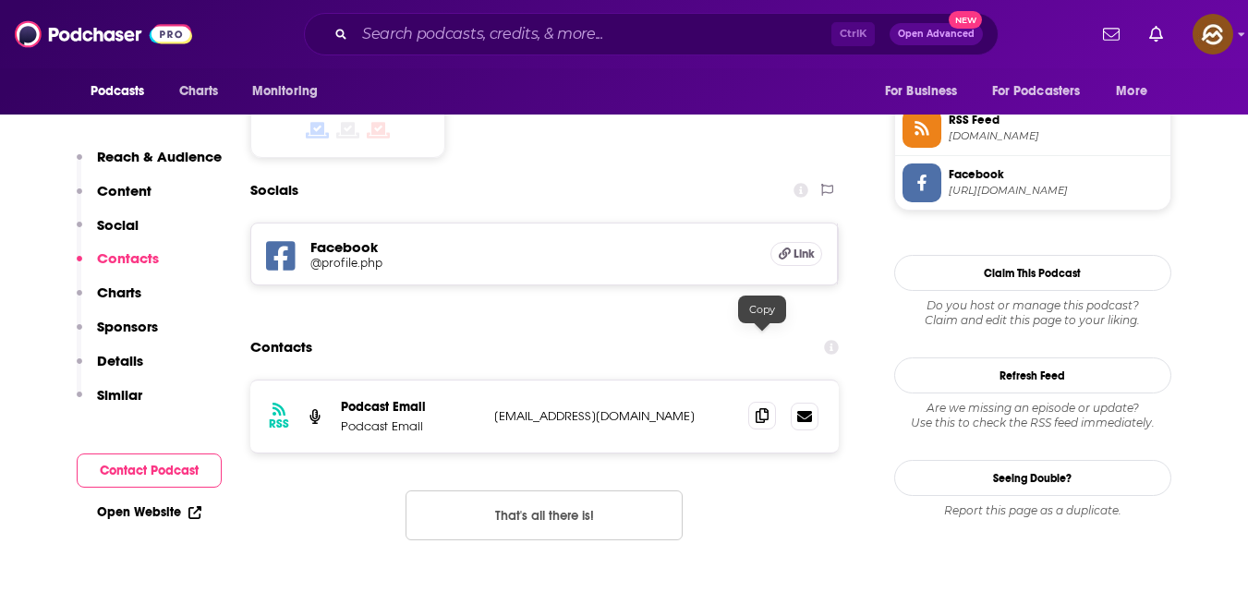
click at [766, 402] on span at bounding box center [762, 416] width 28 height 28
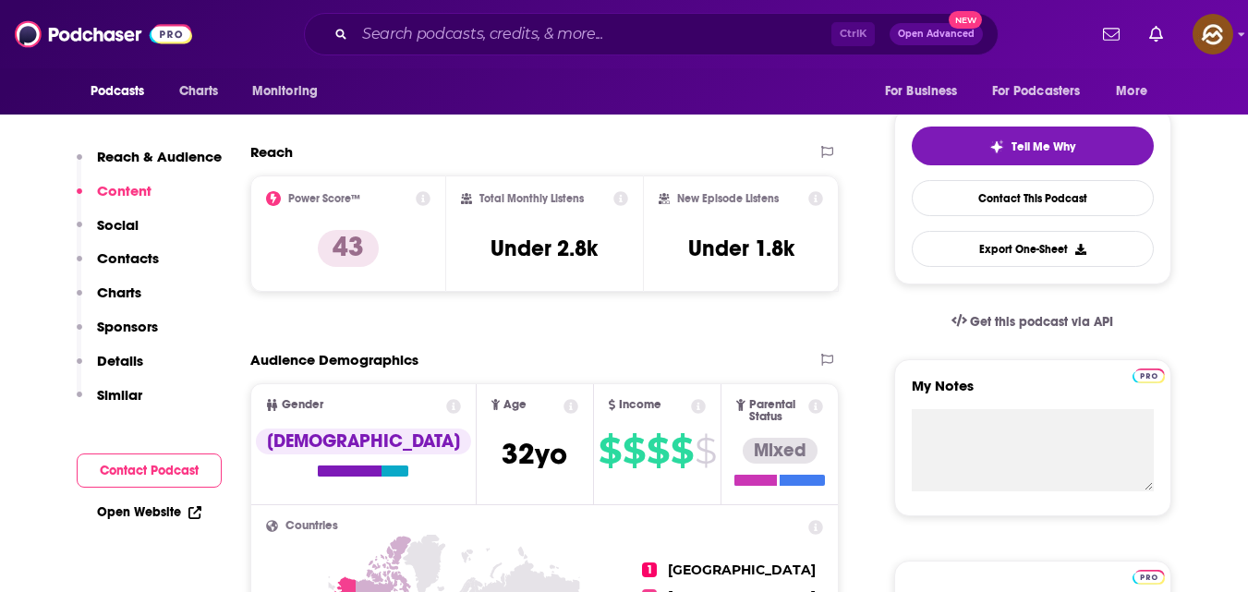
scroll to position [0, 0]
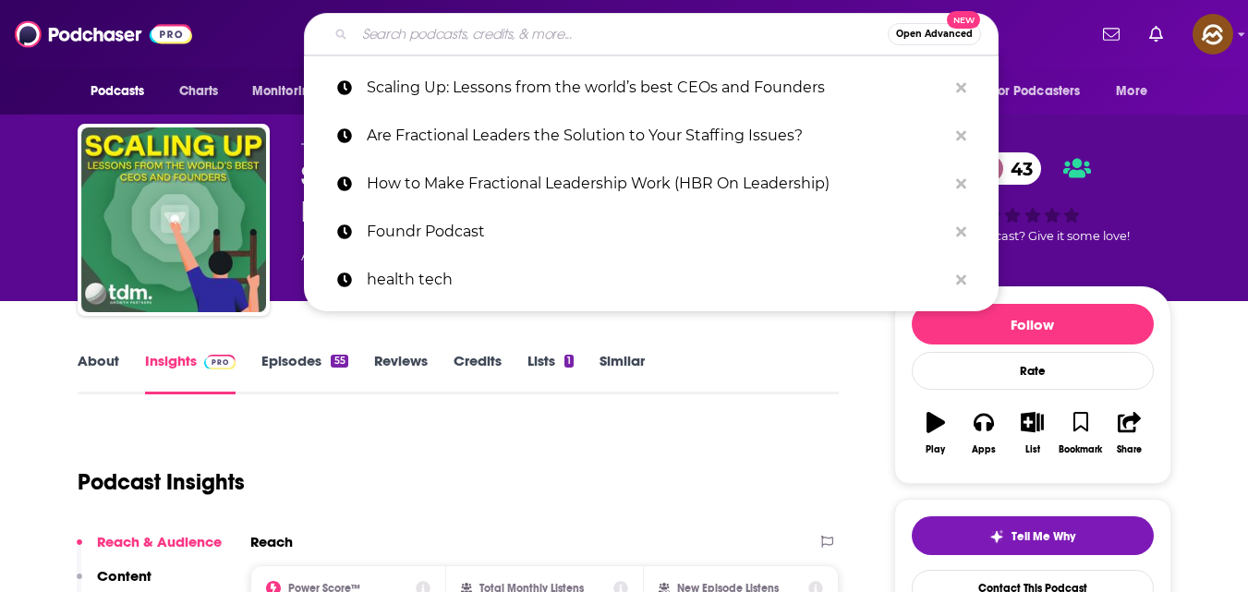
click at [549, 47] on input "Search podcasts, credits, & more..." at bounding box center [621, 34] width 533 height 30
paste input "The Startup CEO Show"
type input "The Startup CEO Show"
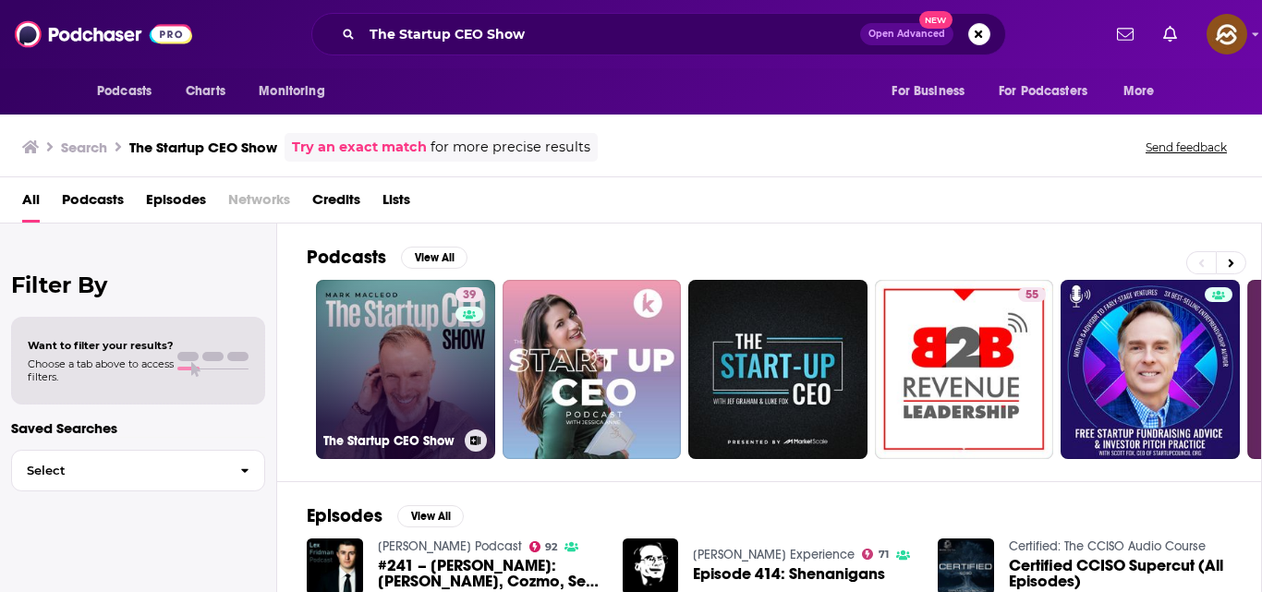
click at [388, 376] on link "39 The Startup CEO Show" at bounding box center [405, 369] width 179 height 179
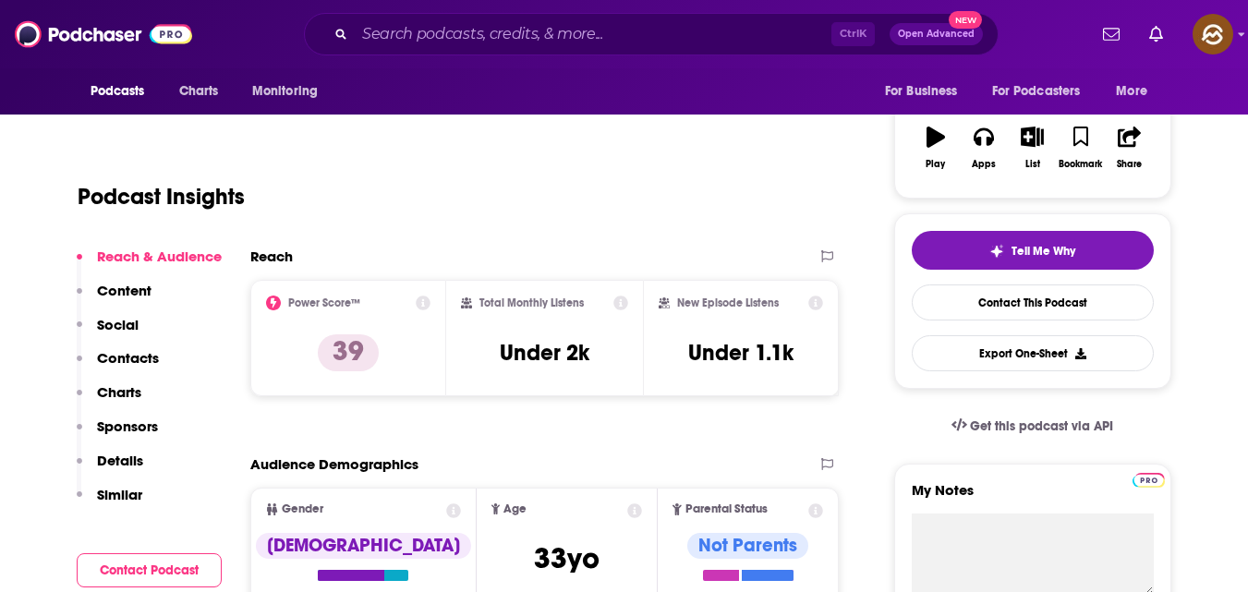
scroll to position [286, 0]
click at [1023, 288] on link "Contact This Podcast" at bounding box center [1033, 302] width 242 height 36
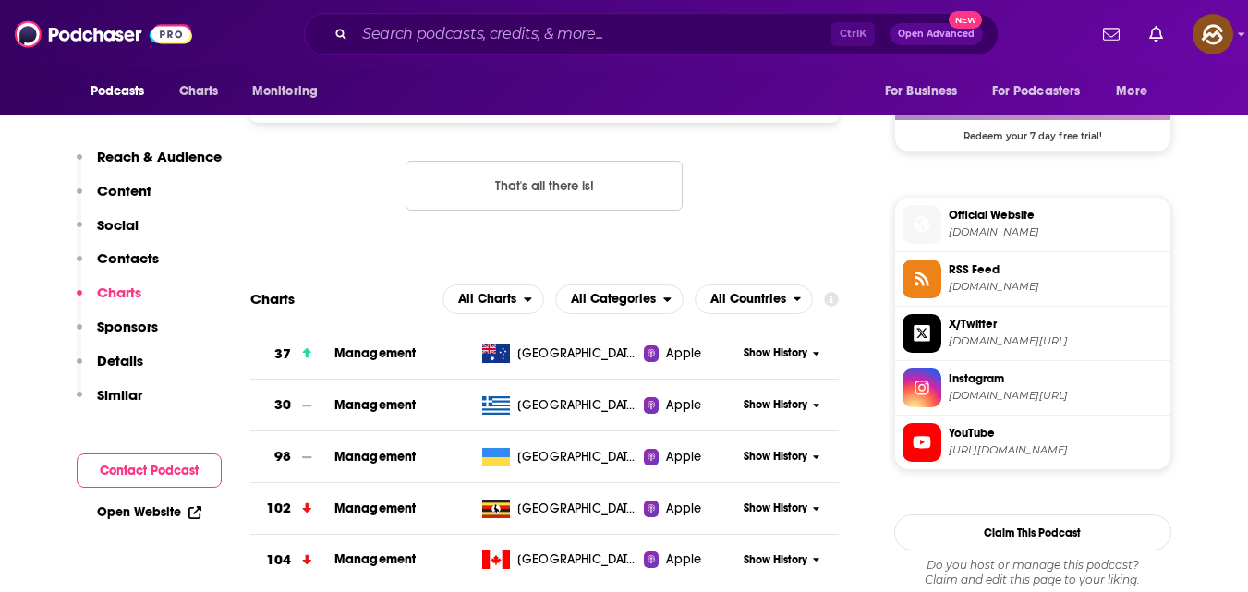
click at [113, 264] on p "Contacts" at bounding box center [128, 258] width 62 height 18
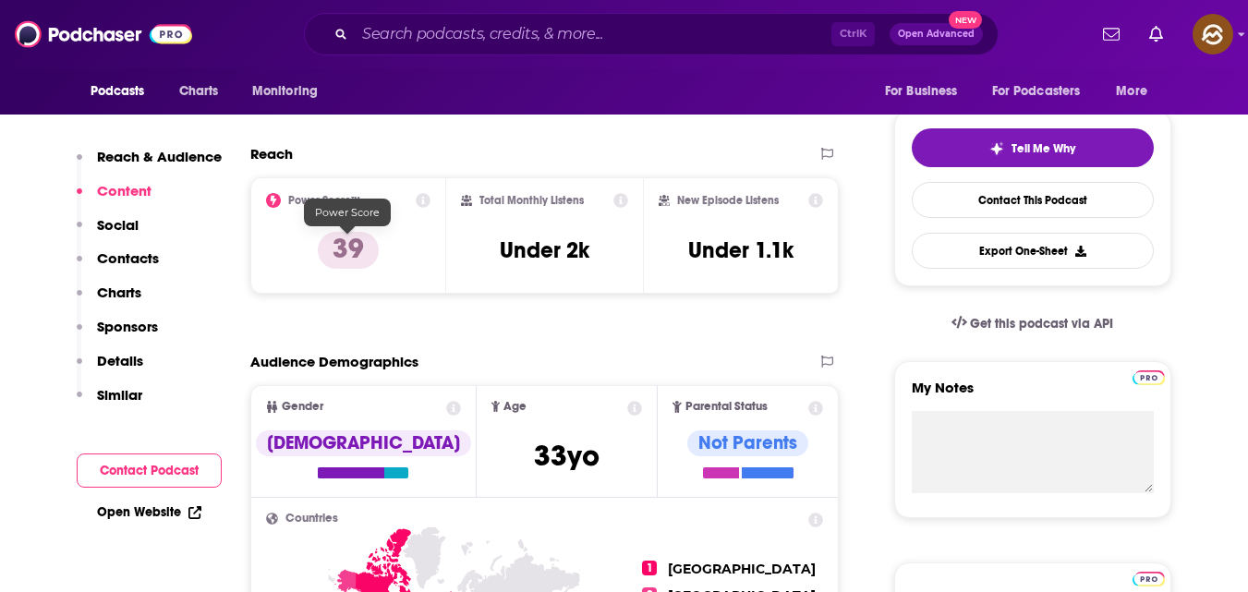
scroll to position [379, 0]
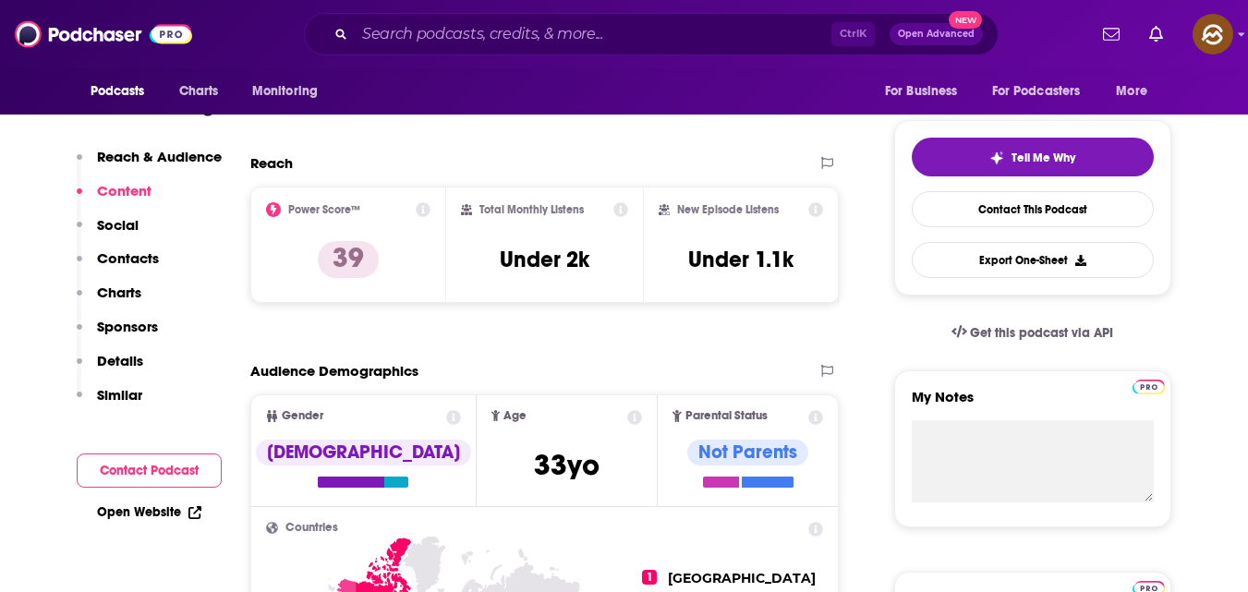
click at [143, 263] on p "Contacts" at bounding box center [128, 258] width 62 height 18
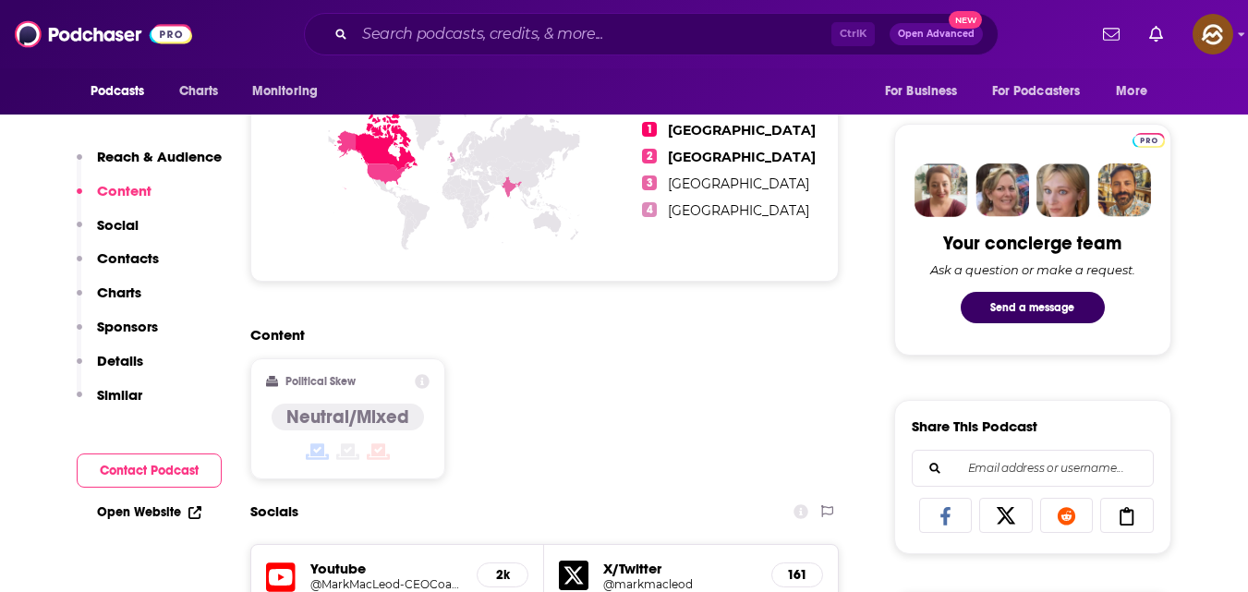
scroll to position [667, 0]
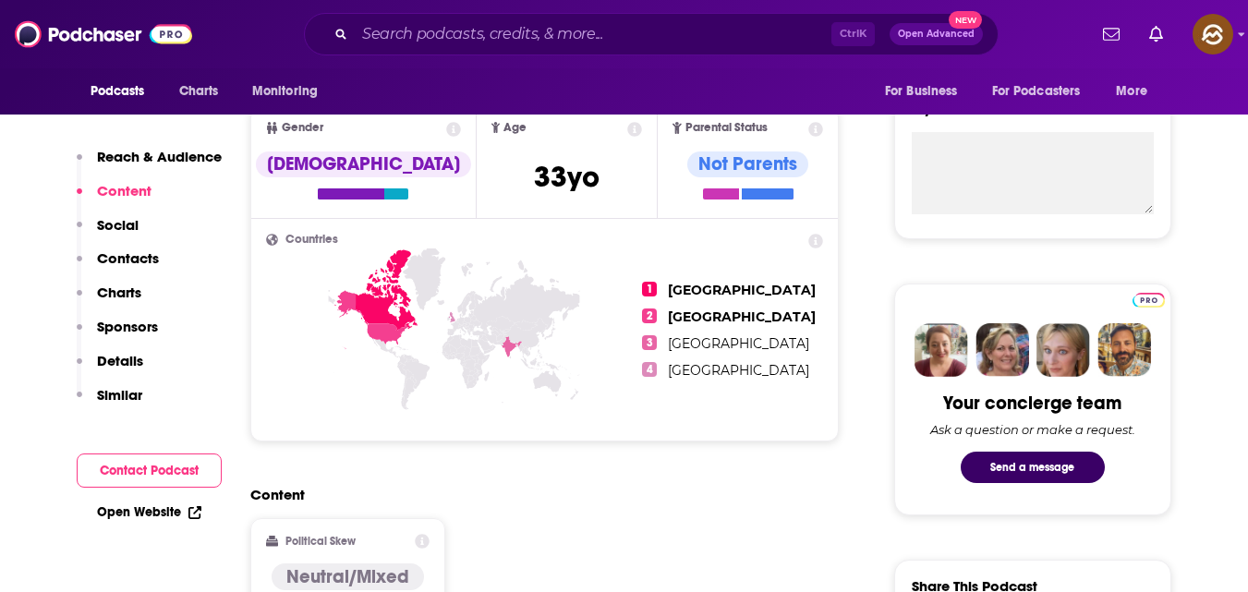
click at [130, 254] on p "Contacts" at bounding box center [128, 258] width 62 height 18
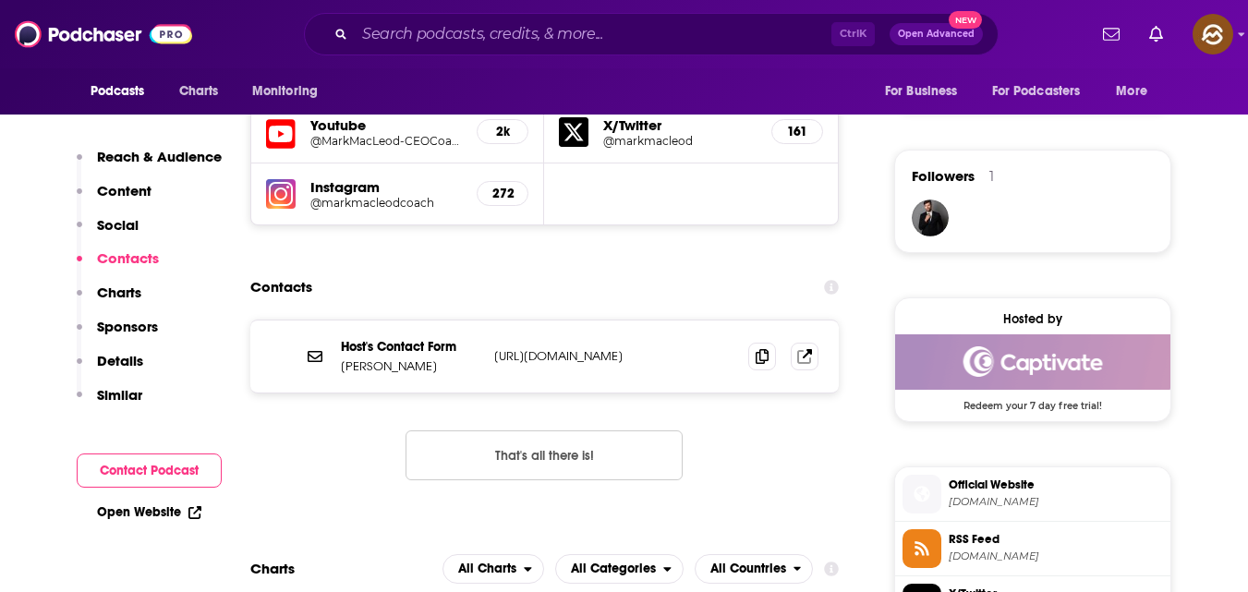
scroll to position [1283, 0]
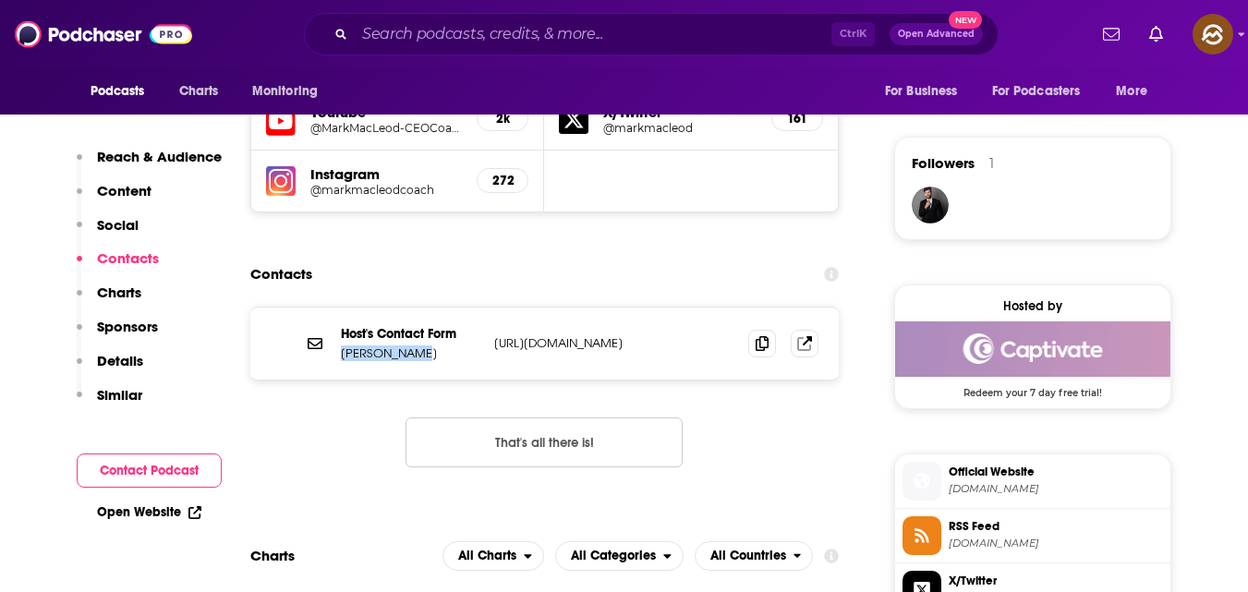
drag, startPoint x: 340, startPoint y: 353, endPoint x: 438, endPoint y: 355, distance: 97.9
click at [438, 355] on p "[PERSON_NAME]" at bounding box center [410, 353] width 139 height 16
copy p "[PERSON_NAME]"
click at [770, 356] on span at bounding box center [762, 343] width 28 height 28
click at [763, 340] on icon at bounding box center [762, 342] width 13 height 15
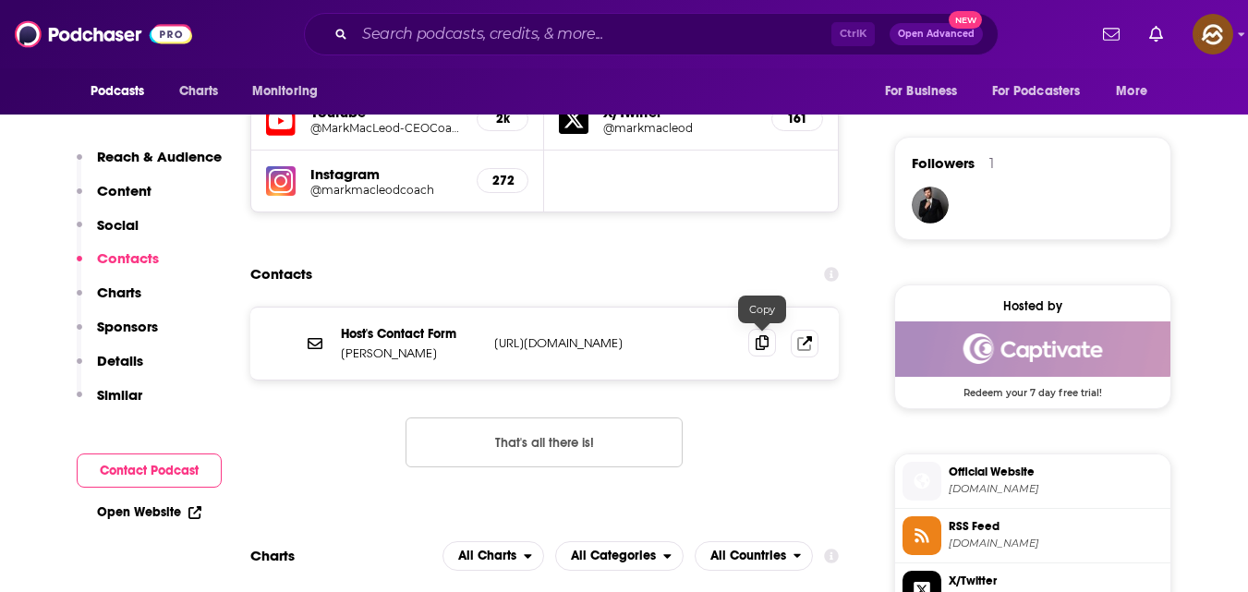
drag, startPoint x: 778, startPoint y: 365, endPoint x: 760, endPoint y: 341, distance: 29.7
click at [760, 341] on div "Host's Contact Form [PERSON_NAME] [URL][DOMAIN_NAME] [URL][DOMAIN_NAME]" at bounding box center [544, 344] width 589 height 72
click at [760, 341] on icon at bounding box center [762, 342] width 13 height 15
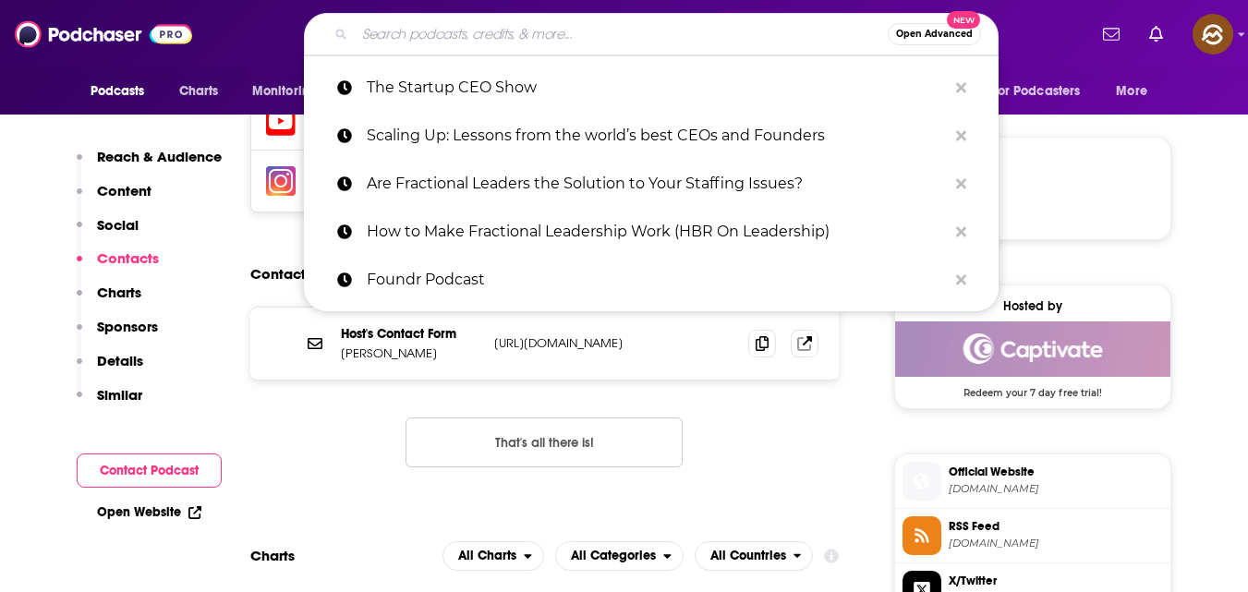
click at [776, 35] on input "Search podcasts, credits, & more..." at bounding box center [621, 34] width 533 height 30
paste input "[DEMOGRAPHIC_DATA] Fractionals"
type input "[DEMOGRAPHIC_DATA] Fractionals"
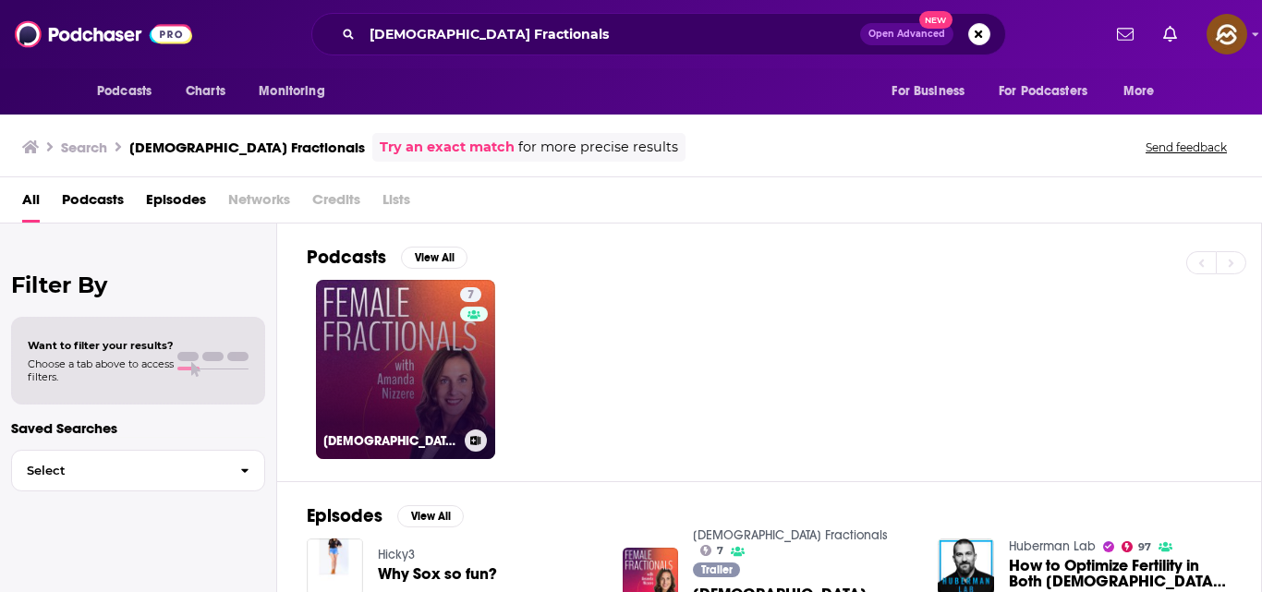
click at [393, 307] on link "7 [DEMOGRAPHIC_DATA] Fractionals" at bounding box center [405, 369] width 179 height 179
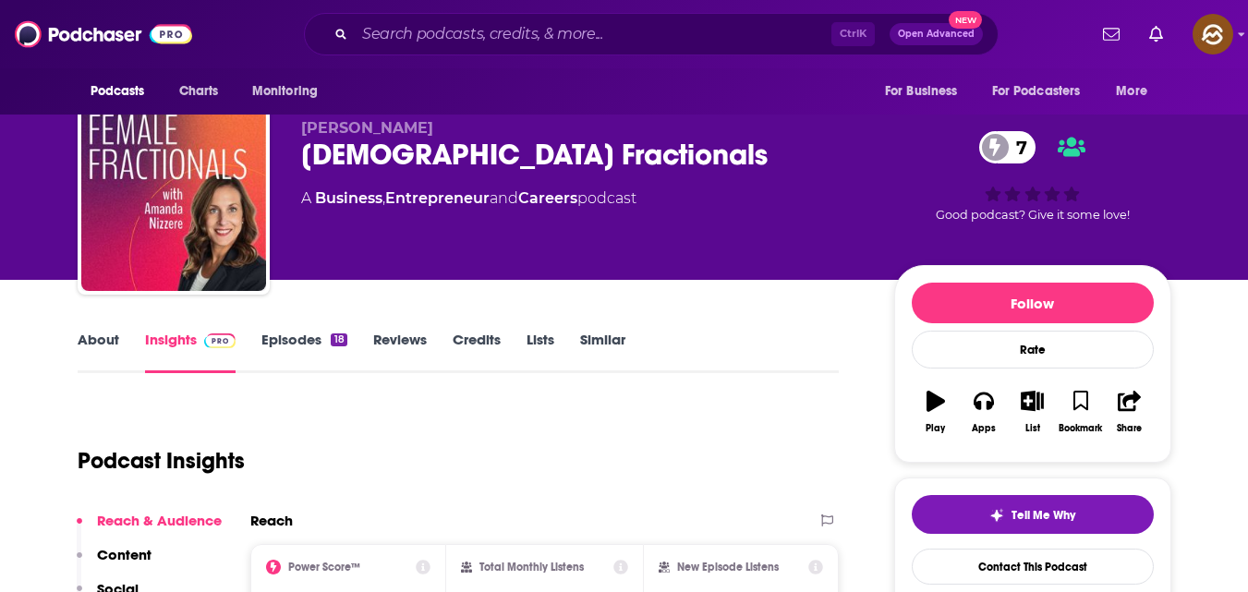
scroll to position [22, 0]
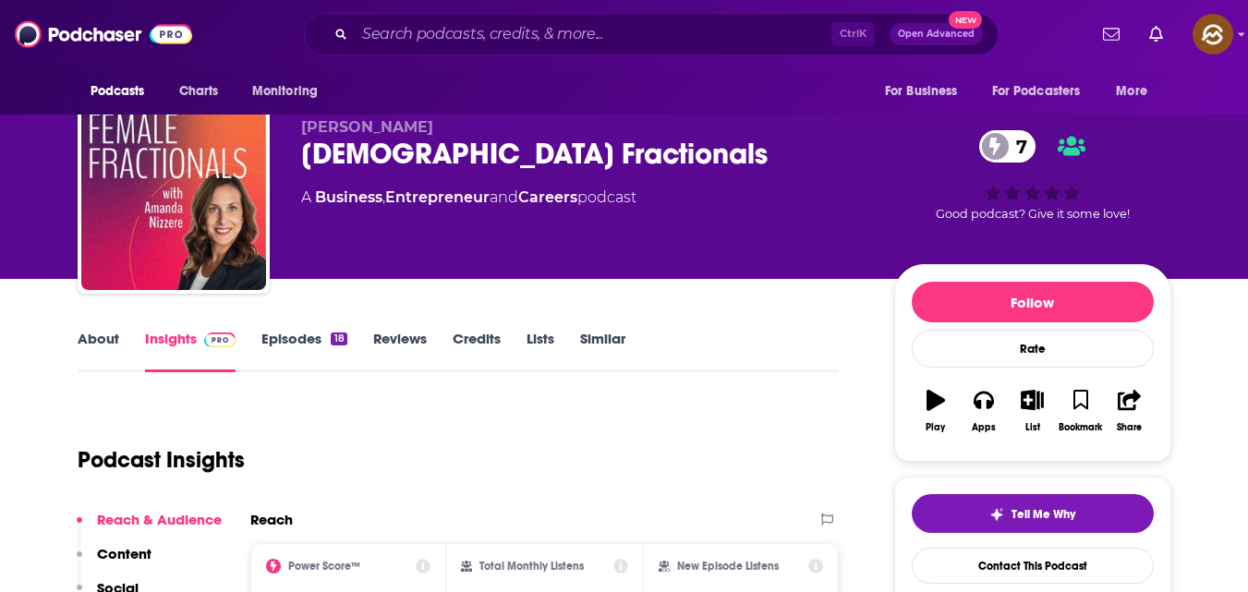
drag, startPoint x: 298, startPoint y: 120, endPoint x: 459, endPoint y: 134, distance: 161.3
click at [459, 134] on div "[PERSON_NAME] [DEMOGRAPHIC_DATA] Fractionals 7 A Business , Entrepreneur and Ca…" at bounding box center [625, 202] width 1094 height 200
copy span "[PERSON_NAME]"
click at [1011, 568] on link "Contact This Podcast" at bounding box center [1033, 566] width 242 height 36
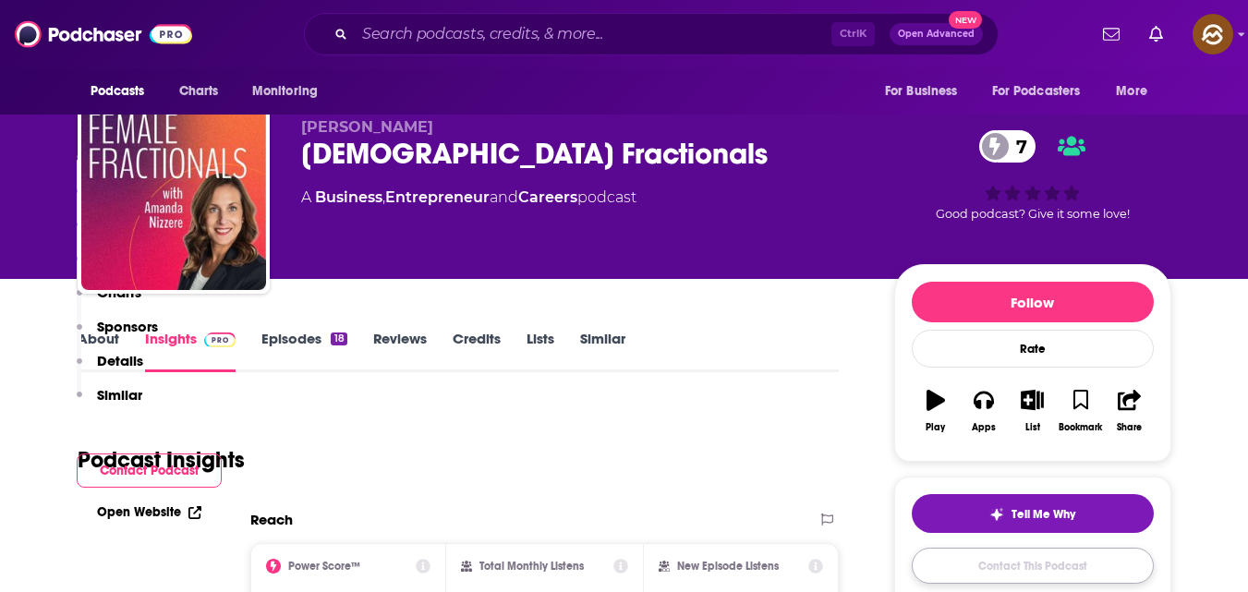
scroll to position [1214, 0]
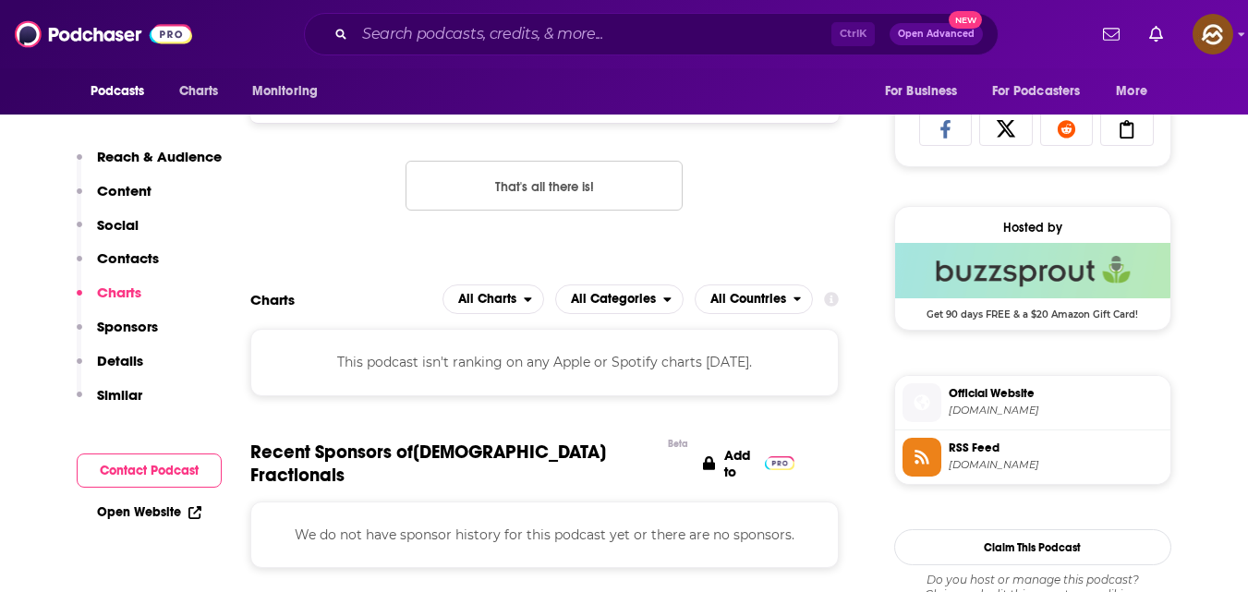
click at [138, 256] on p "Contacts" at bounding box center [128, 258] width 62 height 18
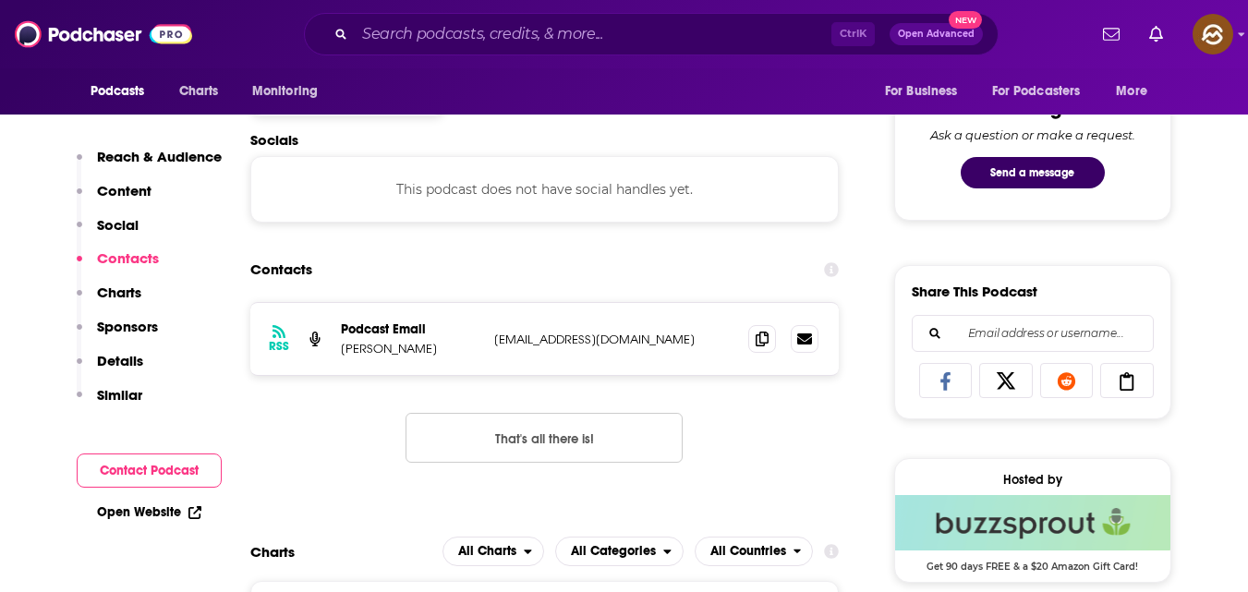
scroll to position [957, 0]
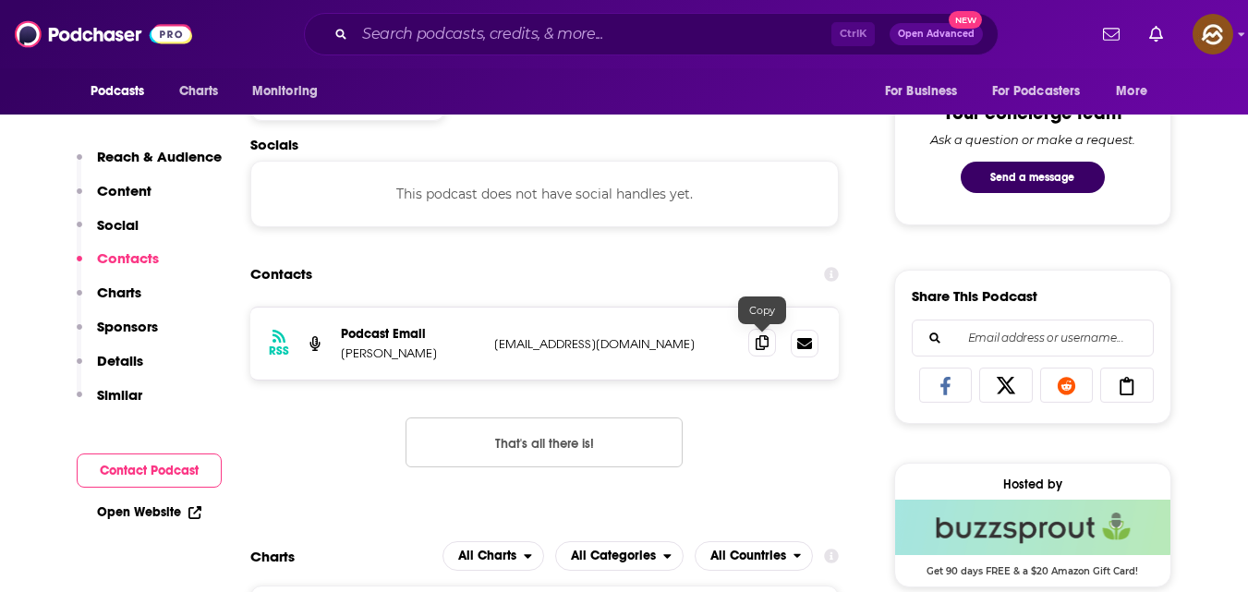
click at [768, 349] on icon at bounding box center [762, 342] width 13 height 15
click at [414, 30] on input "Search podcasts, credits, & more..." at bounding box center [593, 34] width 477 height 30
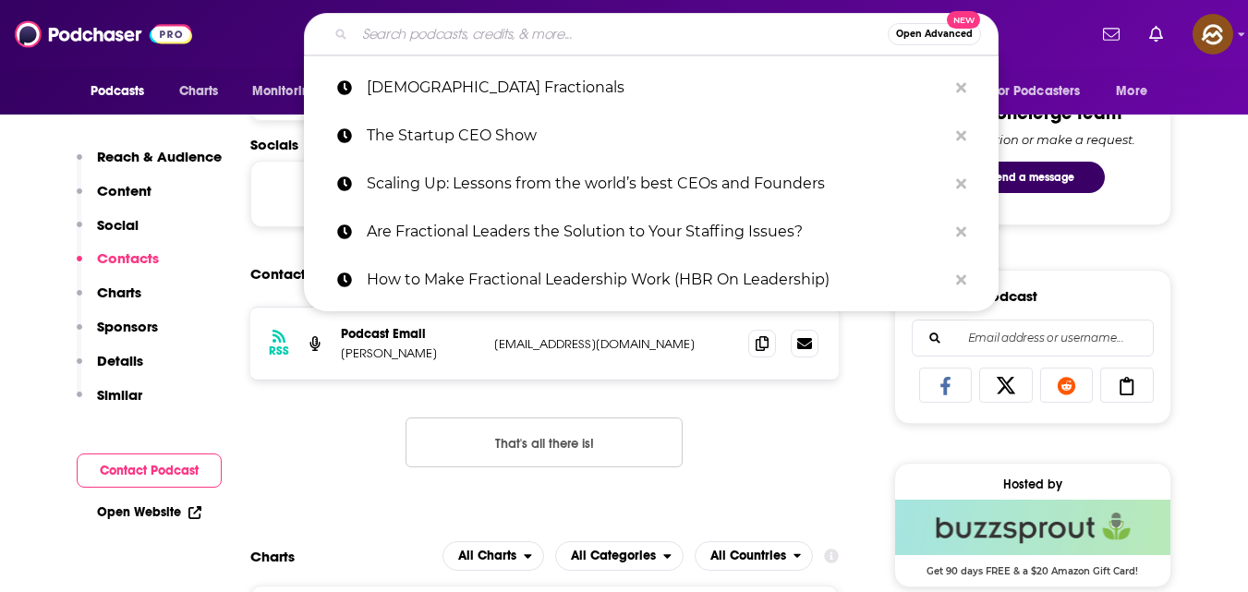
paste input "Startup Success: A Podcast for Founders & Investors"
type input "Startup Success: A Podcast for Founders & Investors"
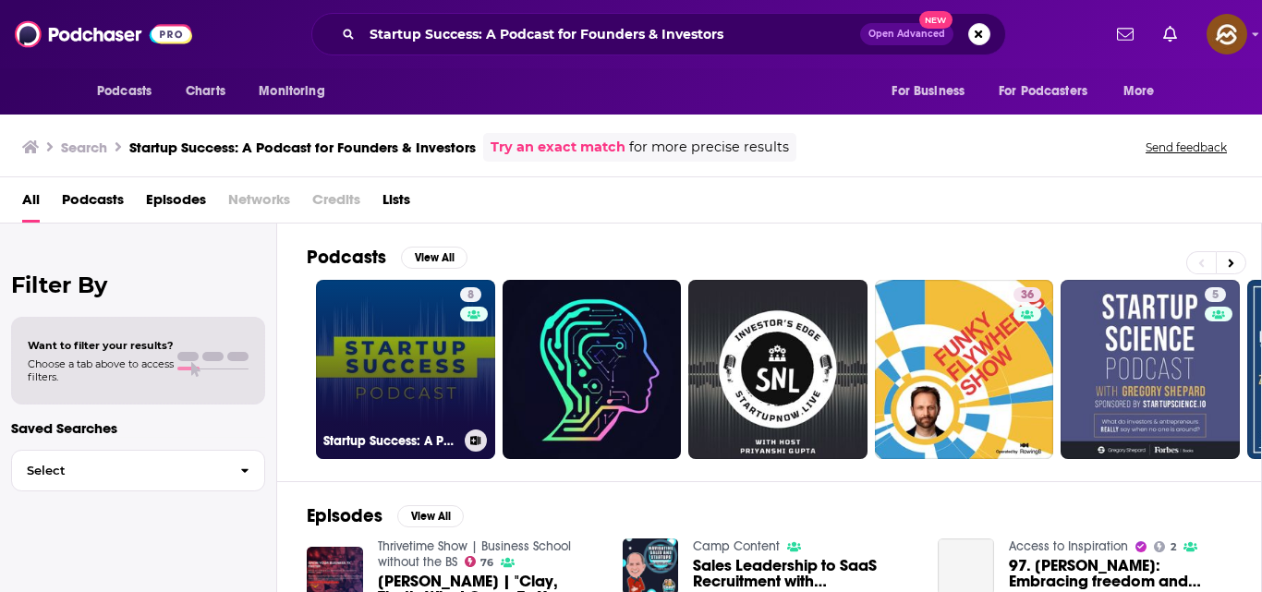
click at [422, 343] on link "8 Startup Success: A Podcast for Founders & Investors" at bounding box center [405, 369] width 179 height 179
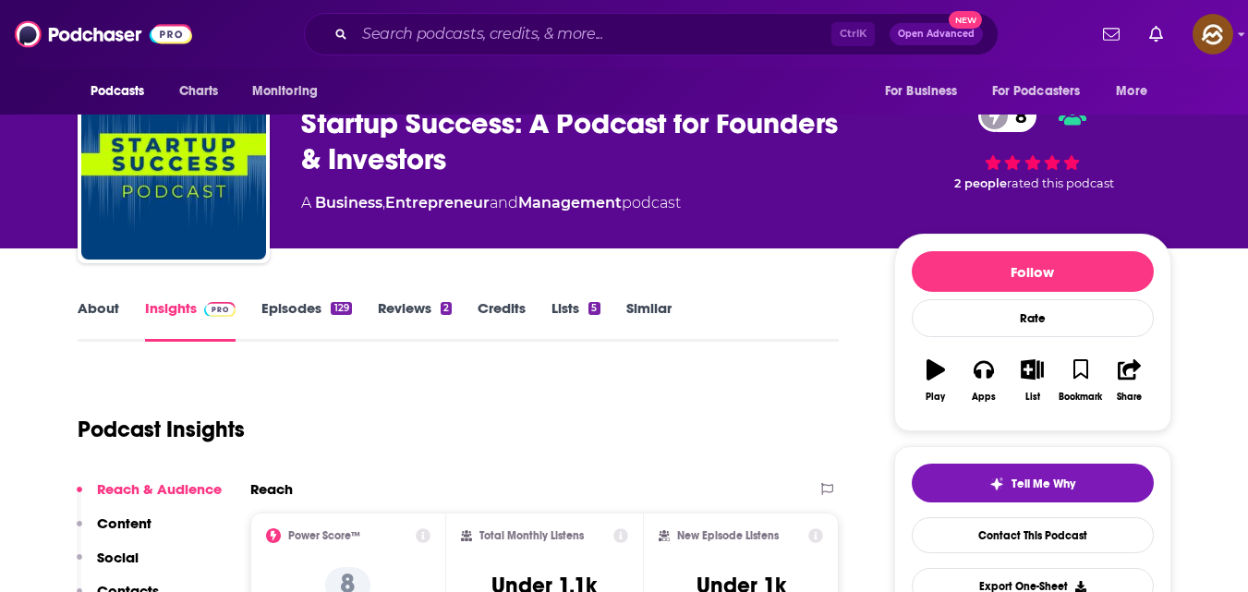
scroll to position [55, 0]
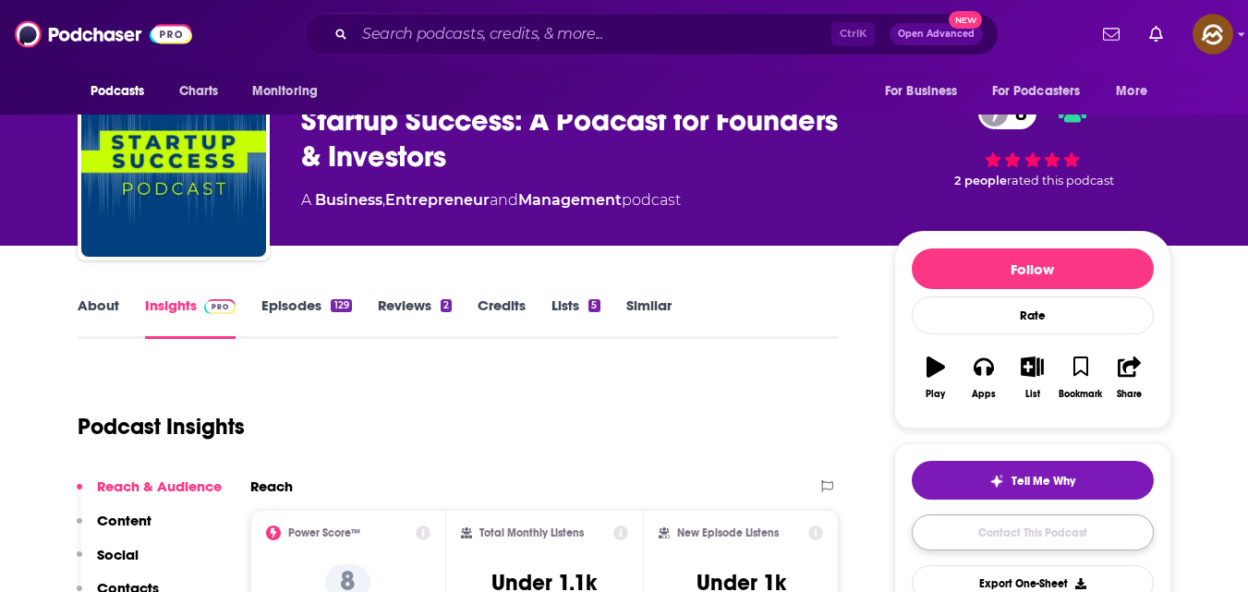
click at [973, 529] on link "Contact This Podcast" at bounding box center [1033, 532] width 242 height 36
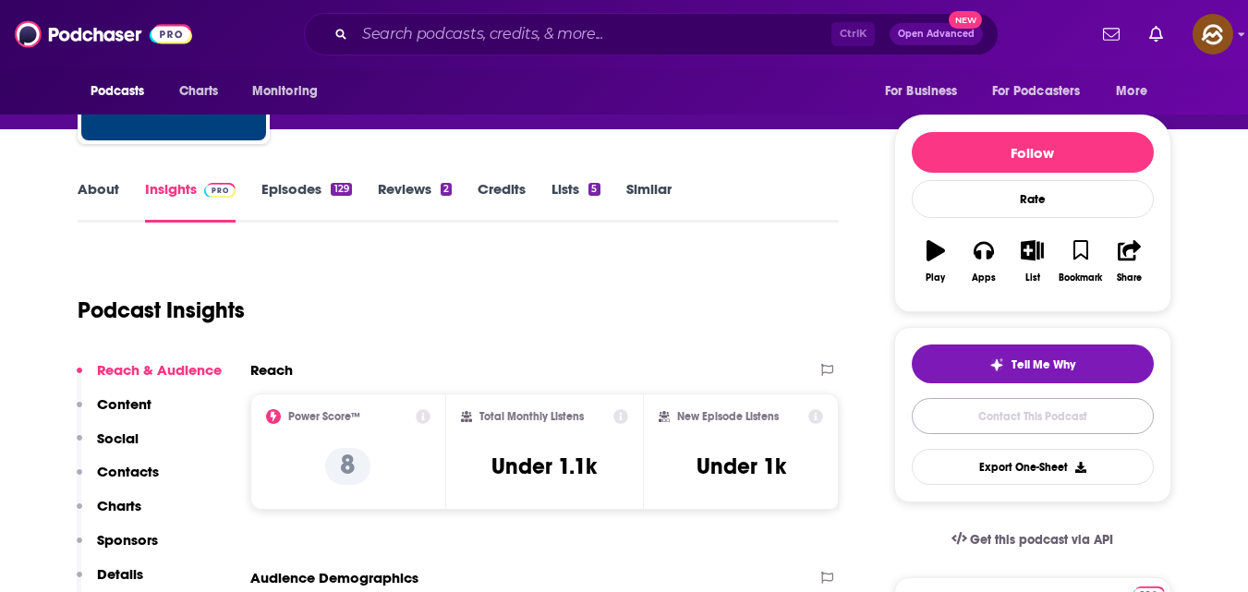
scroll to position [174, 0]
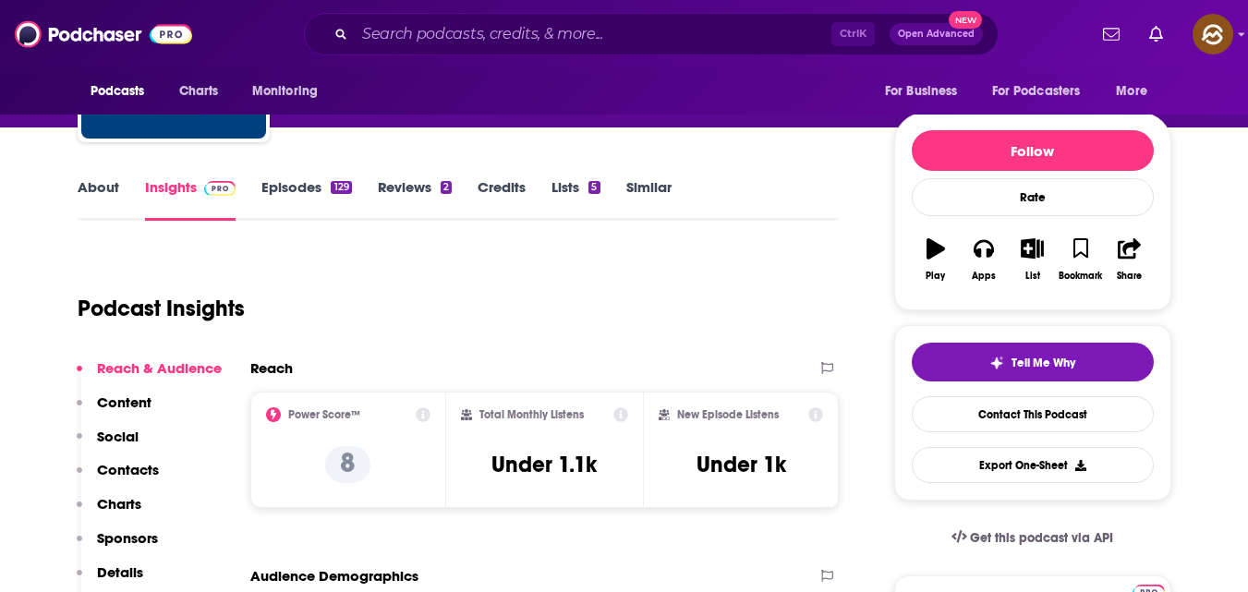
click at [113, 196] on link "About" at bounding box center [99, 199] width 42 height 42
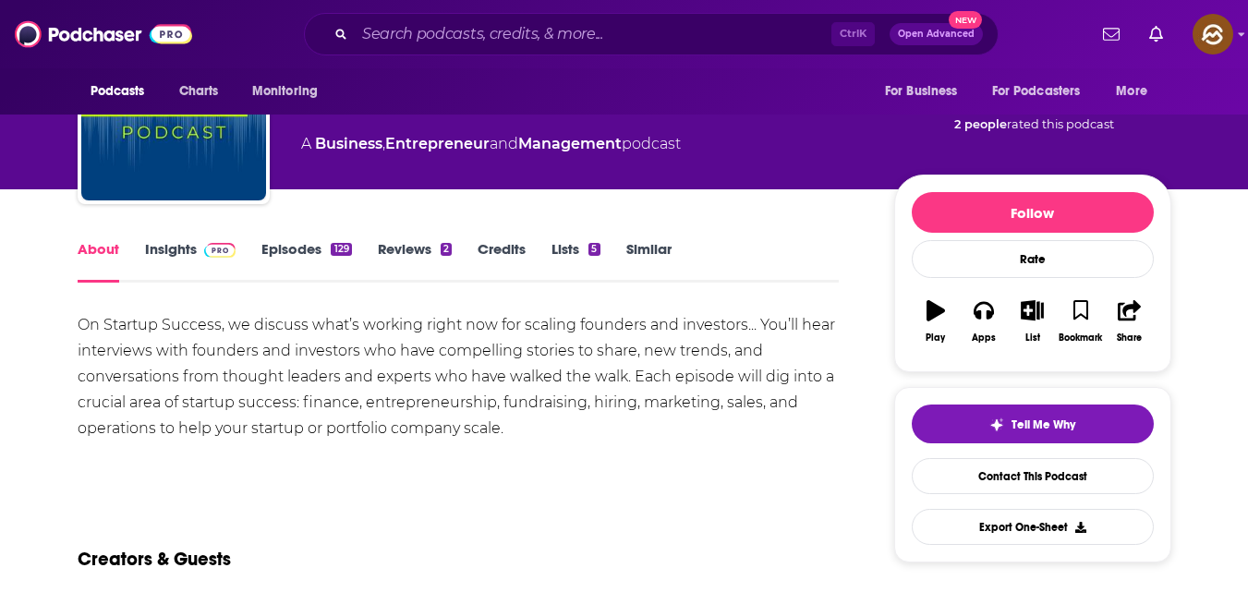
scroll to position [111, 0]
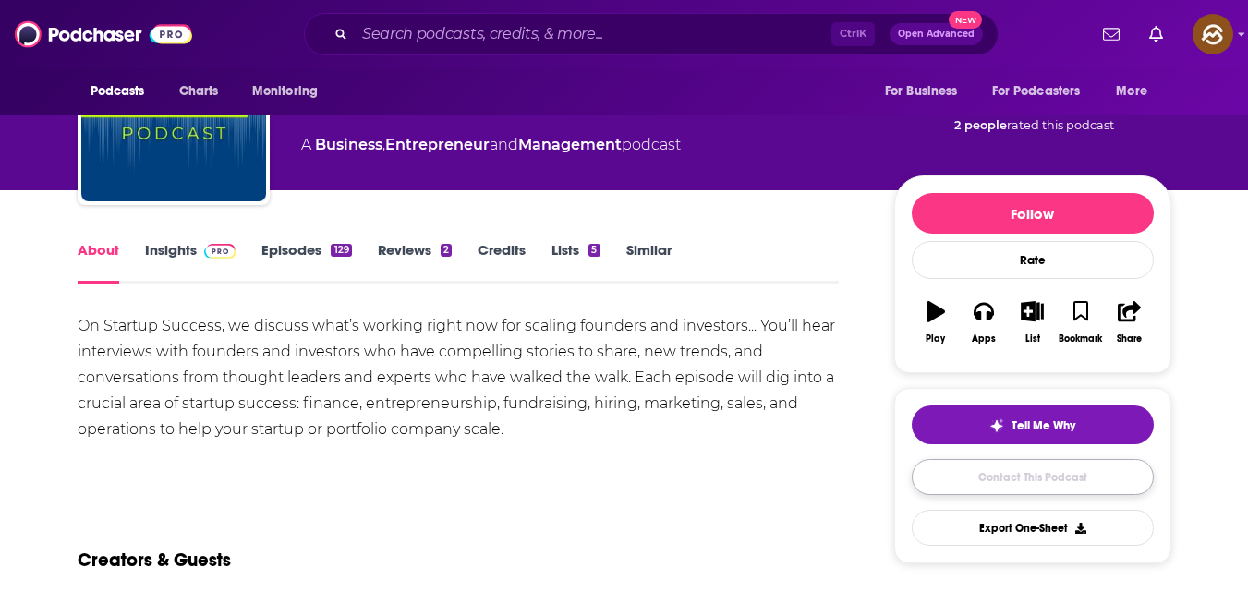
click at [988, 468] on link "Contact This Podcast" at bounding box center [1033, 477] width 242 height 36
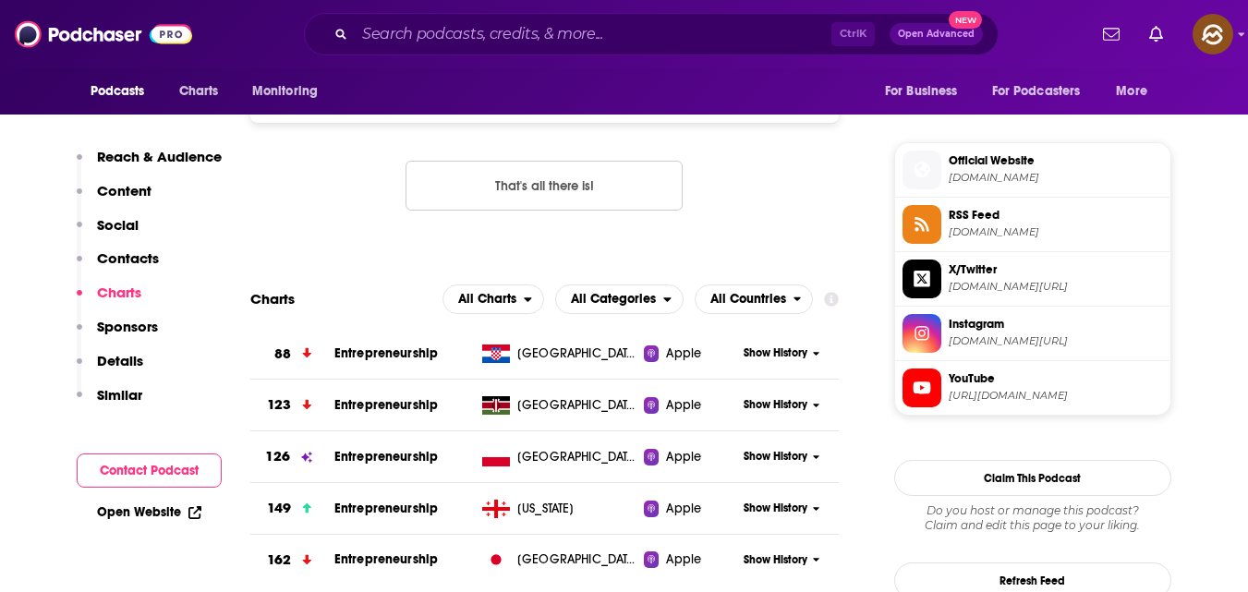
click at [163, 466] on button "Contact Podcast" at bounding box center [149, 471] width 145 height 34
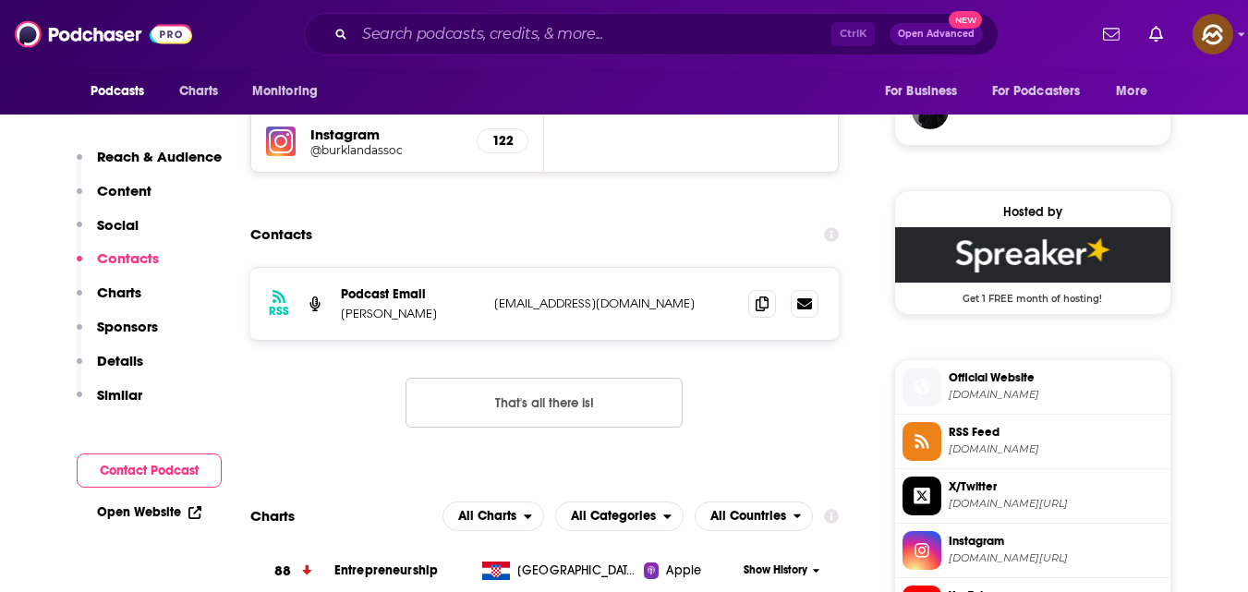
scroll to position [1338, 0]
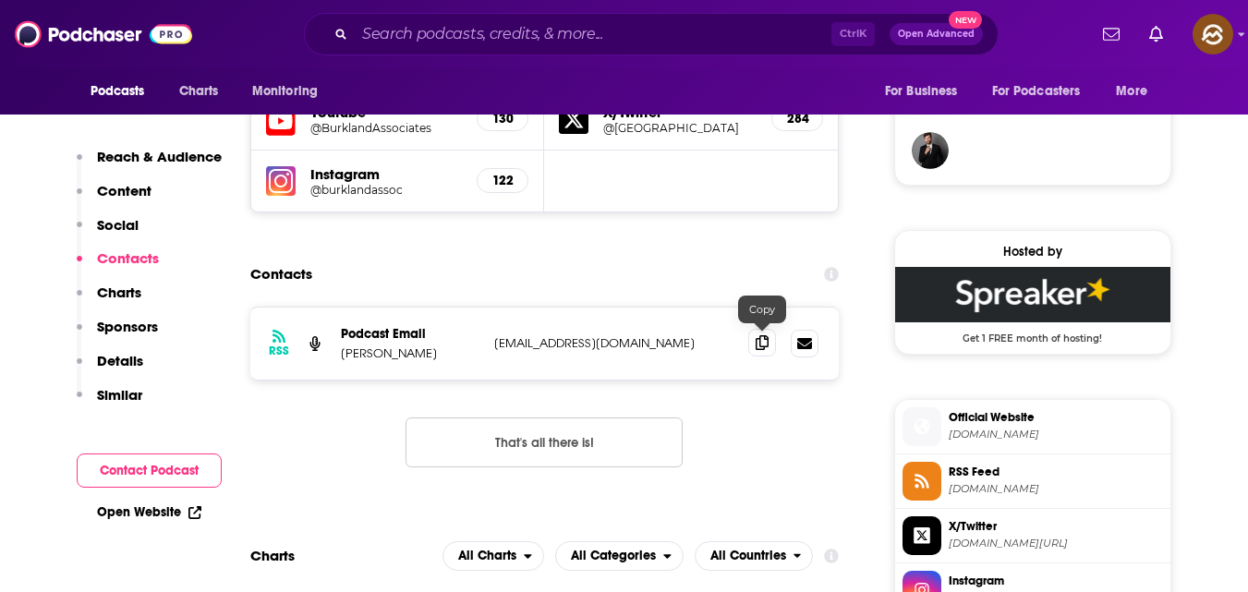
click at [761, 340] on icon at bounding box center [762, 342] width 13 height 15
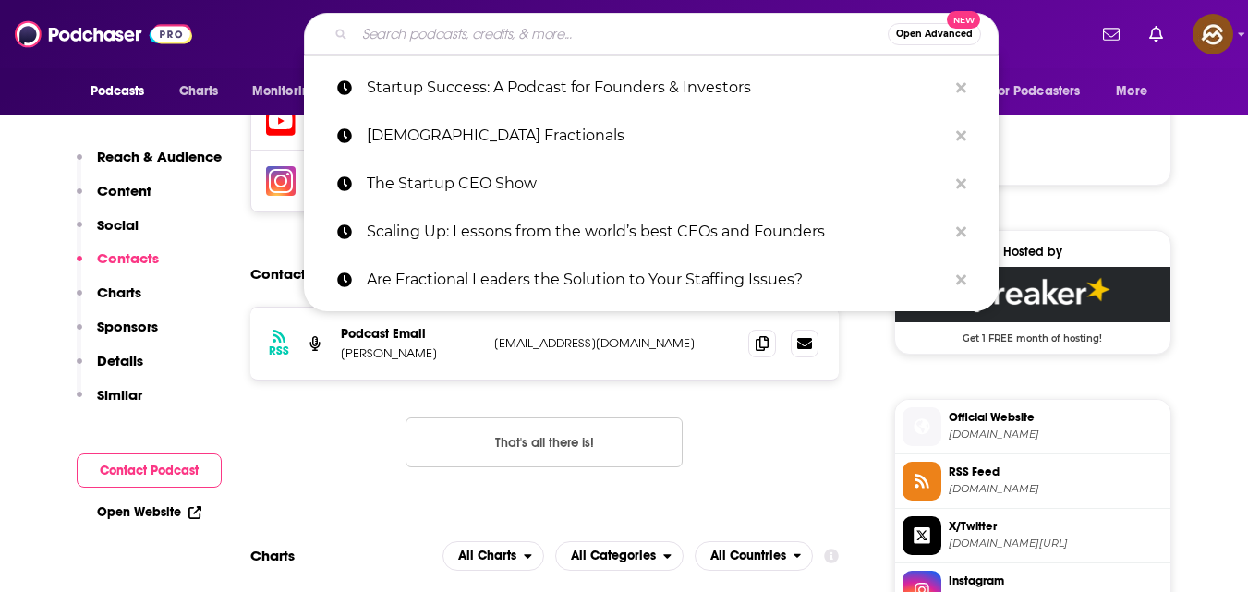
click at [428, 30] on input "Search podcasts, credits, & more..." at bounding box center [621, 34] width 533 height 30
paste input "The Rise of Fractional C-Suite Leaders"
type input "The Rise of Fractional C-Suite Leaders"
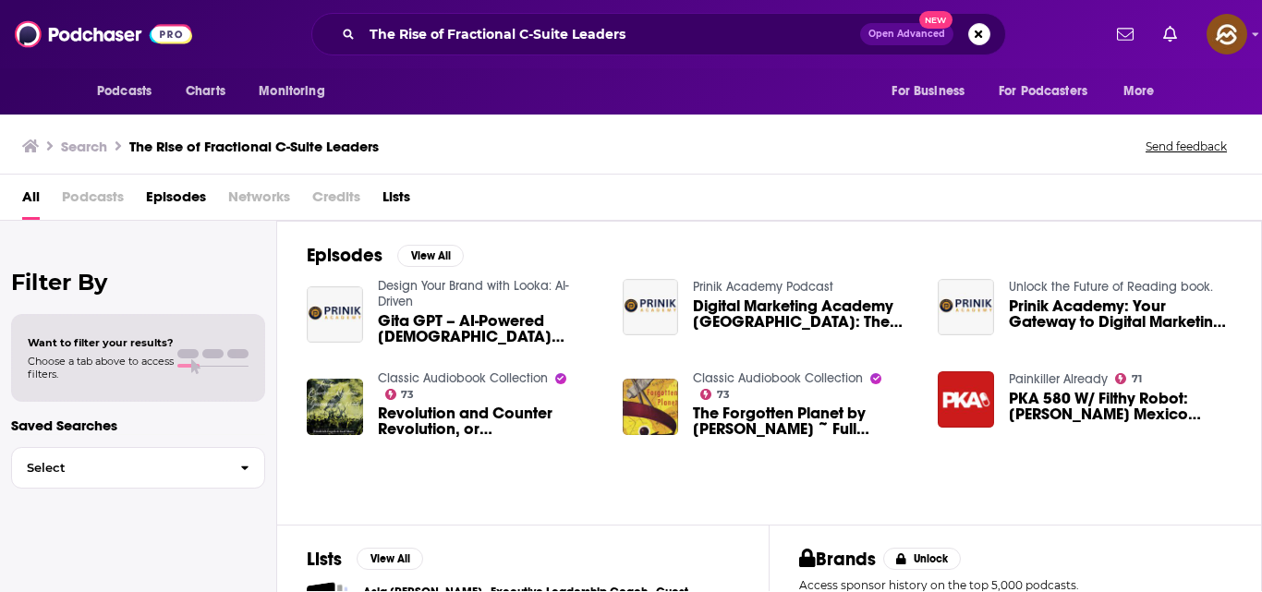
click at [648, 18] on div "The Rise of Fractional C-Suite Leaders Open Advanced New" at bounding box center [658, 34] width 695 height 42
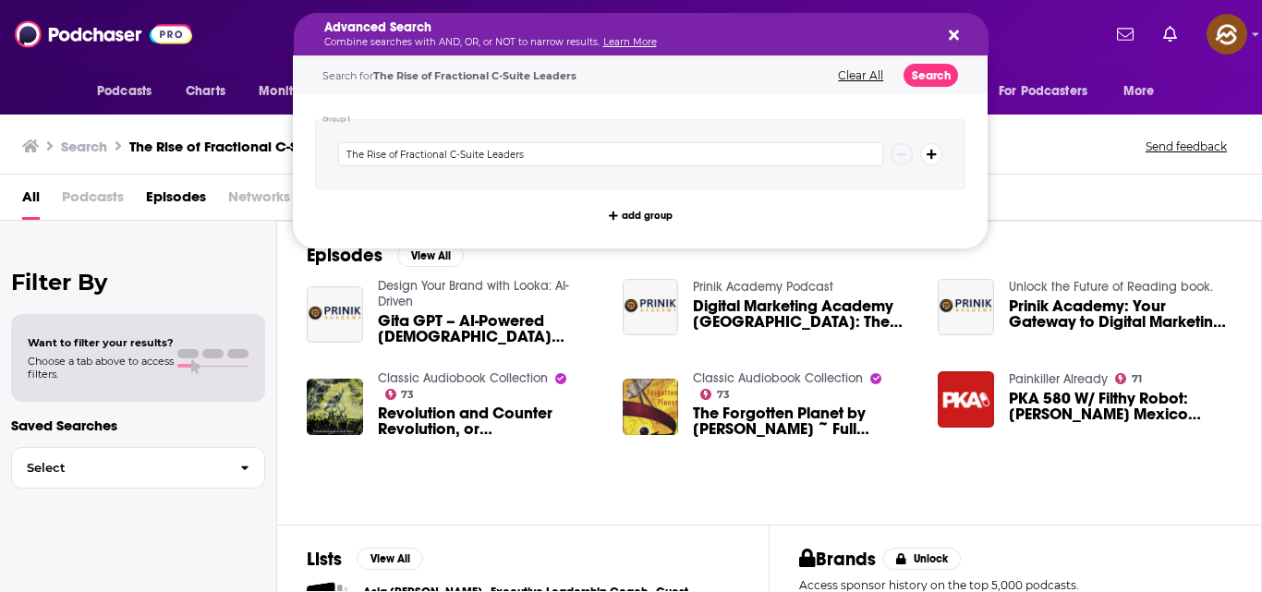
click at [954, 28] on icon "Search podcasts, credits, & more..." at bounding box center [954, 35] width 10 height 15
